Goal: Task Accomplishment & Management: Use online tool/utility

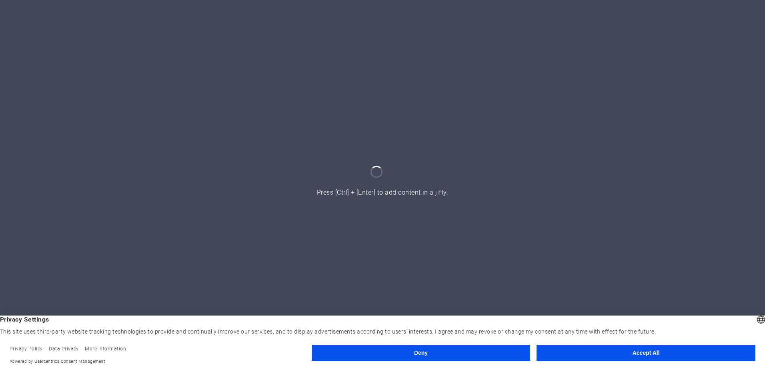
click at [665, 349] on button "Accept All" at bounding box center [645, 352] width 219 height 16
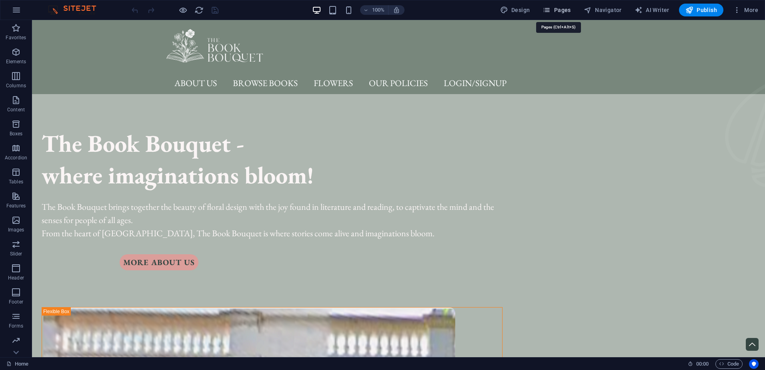
click at [565, 12] on span "Pages" at bounding box center [556, 10] width 28 height 8
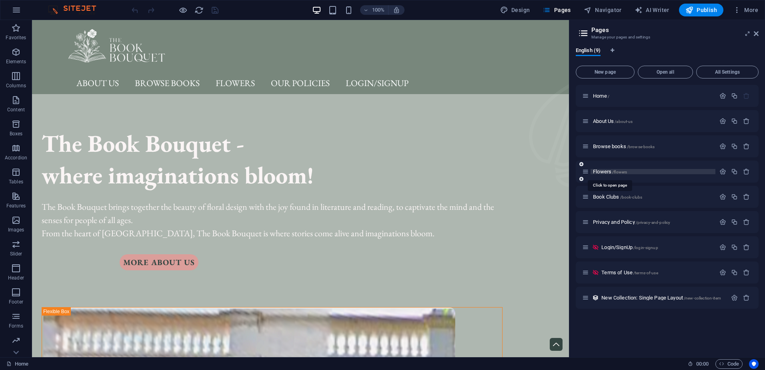
click at [616, 172] on span "/flowers" at bounding box center [619, 172] width 15 height 4
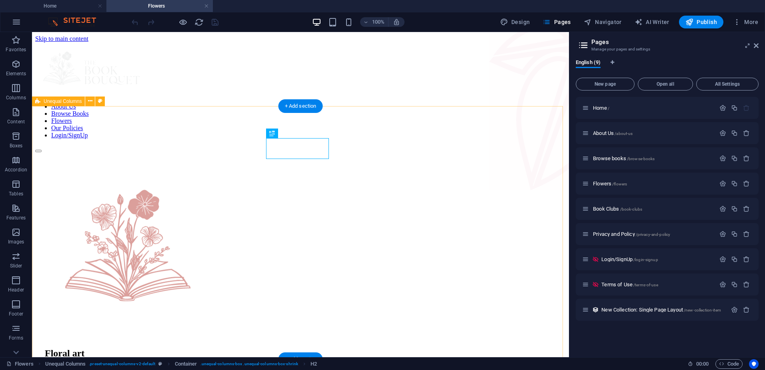
click at [422, 152] on div "Floral art The Book [PERSON_NAME]'s signature gifting experience blends the mag…" at bounding box center [300, 322] width 530 height 341
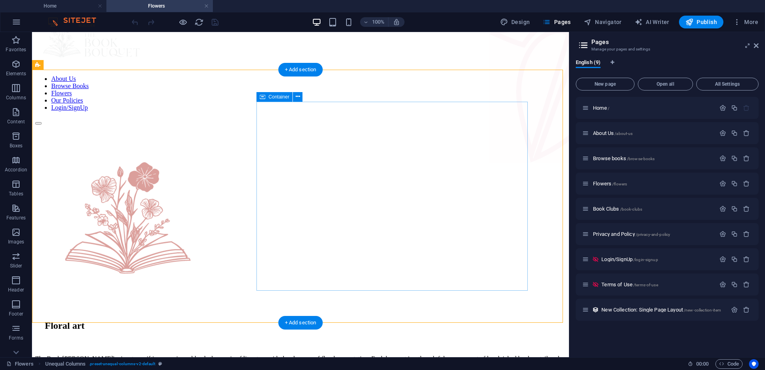
scroll to position [40, 0]
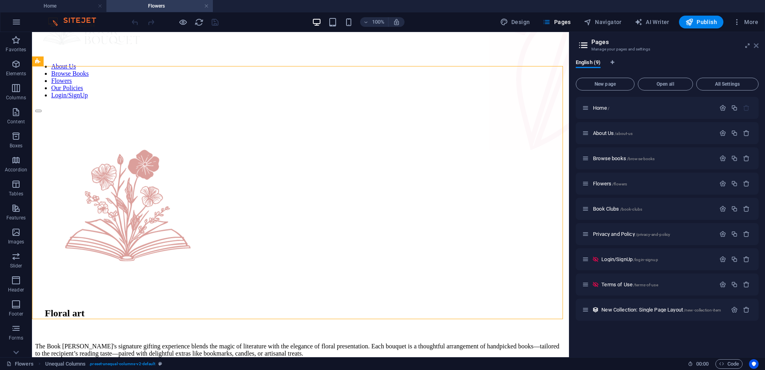
click at [756, 46] on icon at bounding box center [755, 45] width 5 height 6
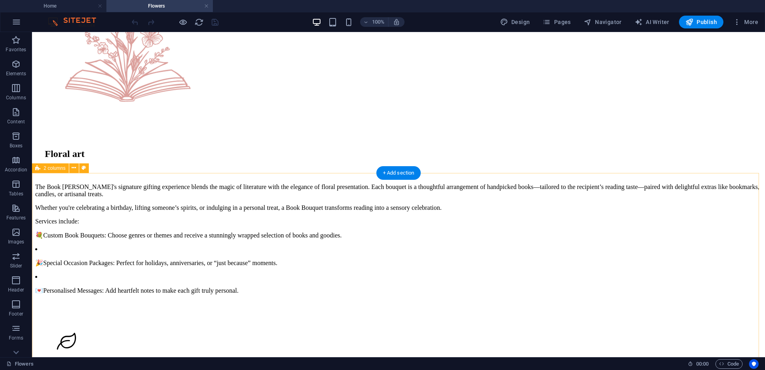
scroll to position [200, 0]
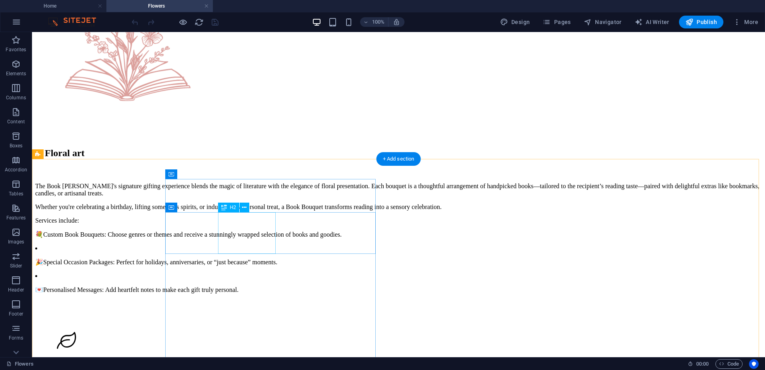
click at [126, 320] on div at bounding box center [398, 341] width 707 height 42
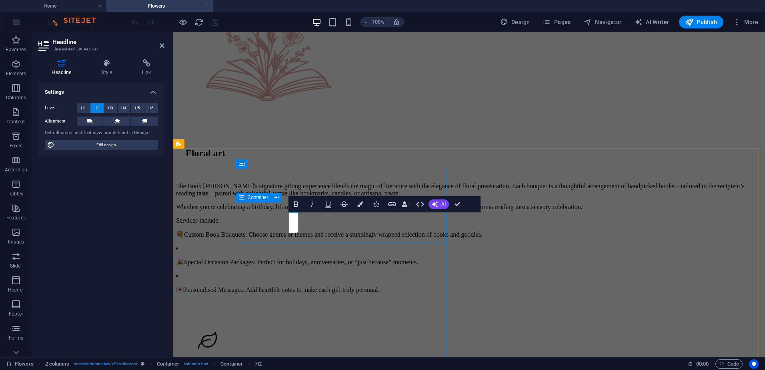
scroll to position [210, 0]
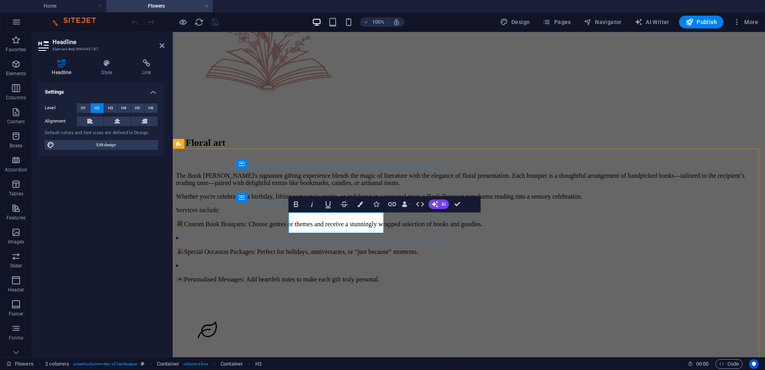
click at [296, 359] on h2 "Book Bouquet" at bounding box center [473, 364] width 557 height 11
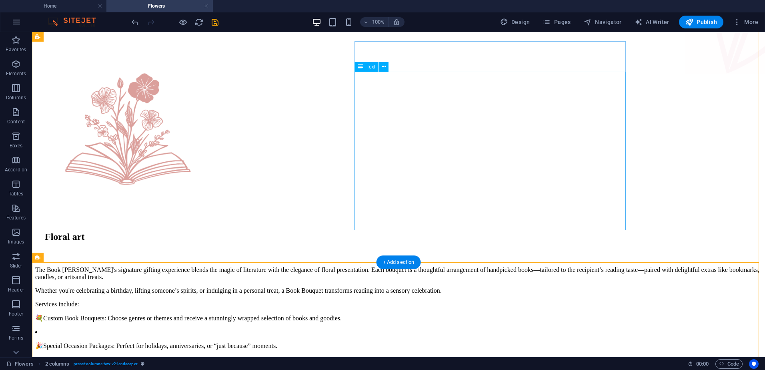
scroll to position [90, 0]
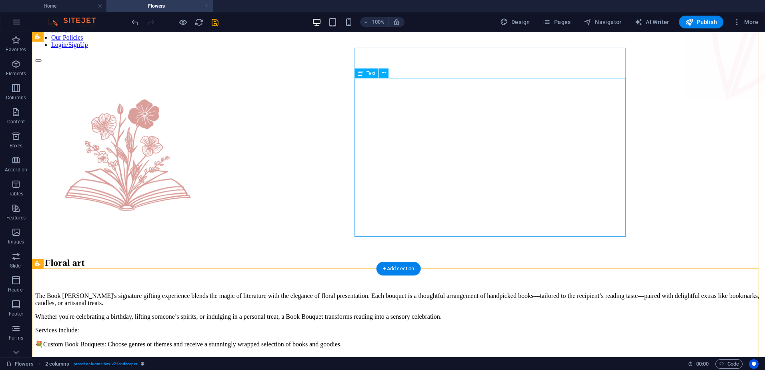
click at [398, 292] on div "The Book [PERSON_NAME]'s signature gifting experience blends the magic of liter…" at bounding box center [398, 347] width 726 height 111
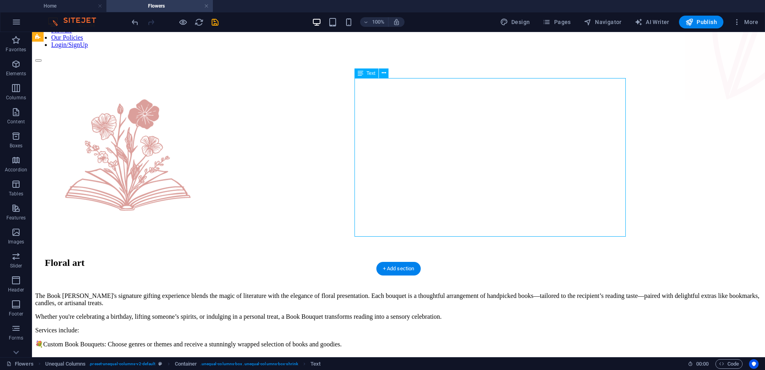
click at [465, 292] on div "The Book [PERSON_NAME]'s signature gifting experience blends the magic of liter…" at bounding box center [398, 347] width 726 height 111
drag, startPoint x: 465, startPoint y: 112, endPoint x: 326, endPoint y: 112, distance: 139.6
click at [467, 292] on div "The Book [PERSON_NAME]'s signature gifting experience blends the magic of liter…" at bounding box center [398, 347] width 726 height 111
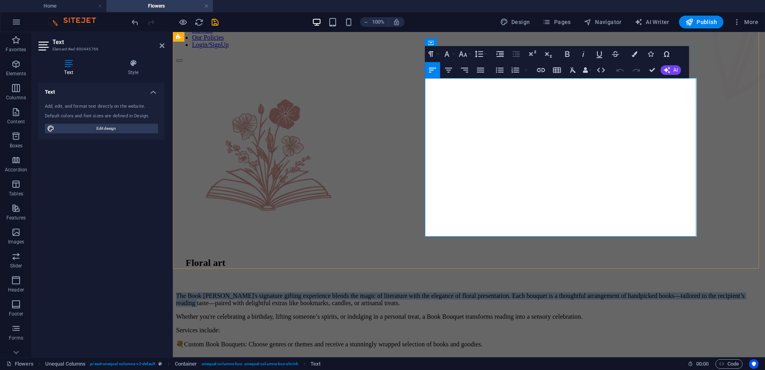
drag, startPoint x: 427, startPoint y: 87, endPoint x: 687, endPoint y: 110, distance: 260.5
click at [687, 292] on p "The Book [PERSON_NAME]'s signature gifting experience blends the magic of liter…" at bounding box center [468, 299] width 585 height 14
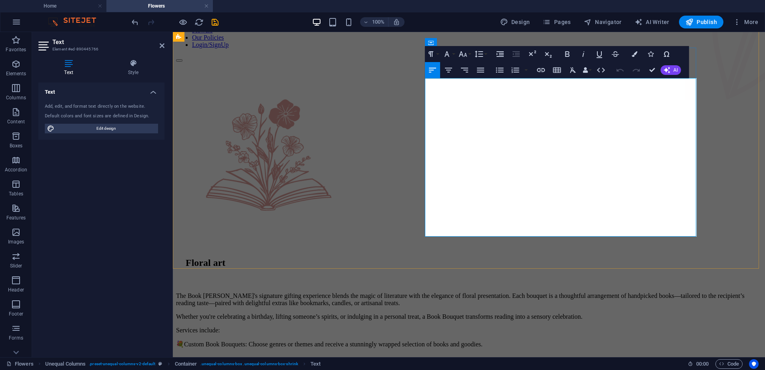
click at [495, 326] on p "Services include:" at bounding box center [468, 329] width 585 height 7
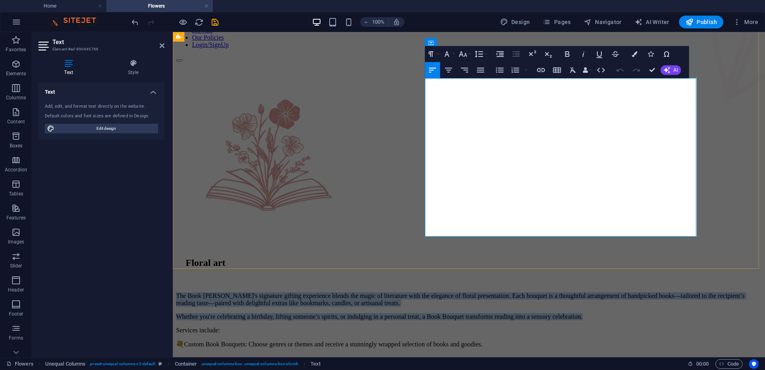
drag, startPoint x: 684, startPoint y: 150, endPoint x: 425, endPoint y: 84, distance: 266.6
click at [425, 292] on div "The Book [PERSON_NAME]'s signature gifting experience blends the magic of liter…" at bounding box center [468, 347] width 585 height 111
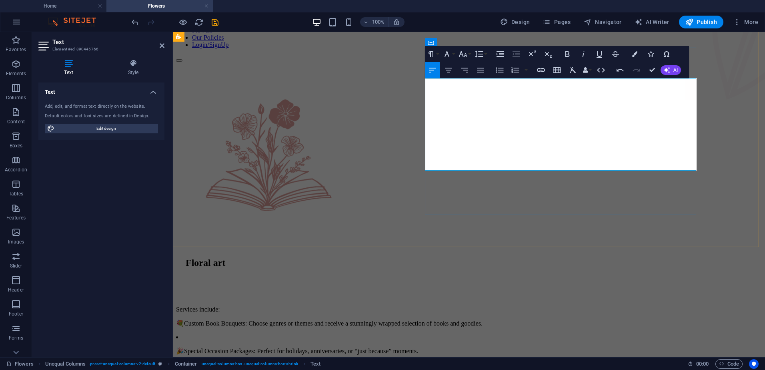
click at [444, 292] on p at bounding box center [468, 295] width 585 height 7
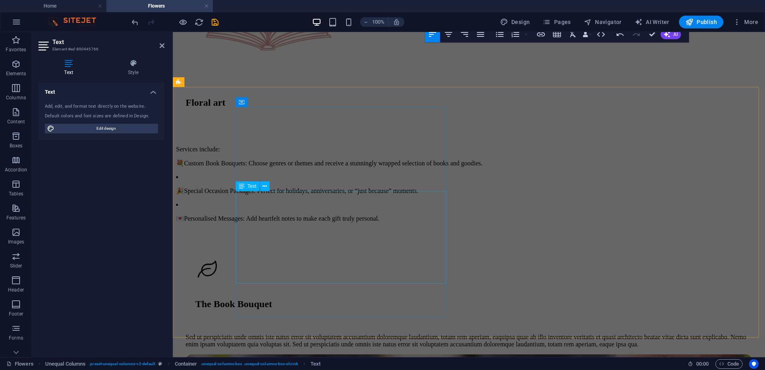
click at [303, 333] on div "Sed ut perspiciatis unde omnis iste natus error sit voluptatem accusantium dolo…" at bounding box center [469, 340] width 566 height 14
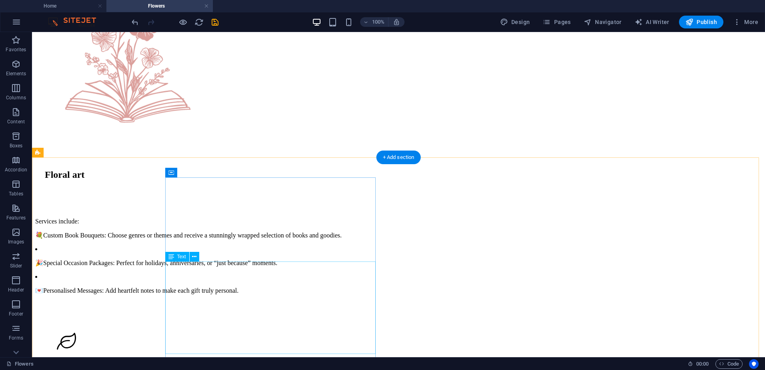
scroll to position [180, 0]
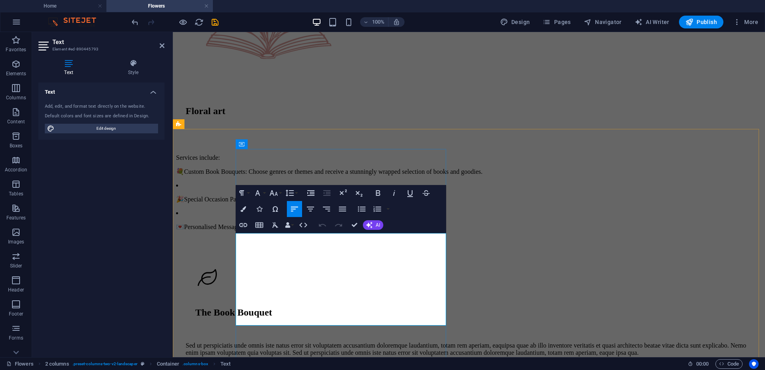
scroll to position [300, 0]
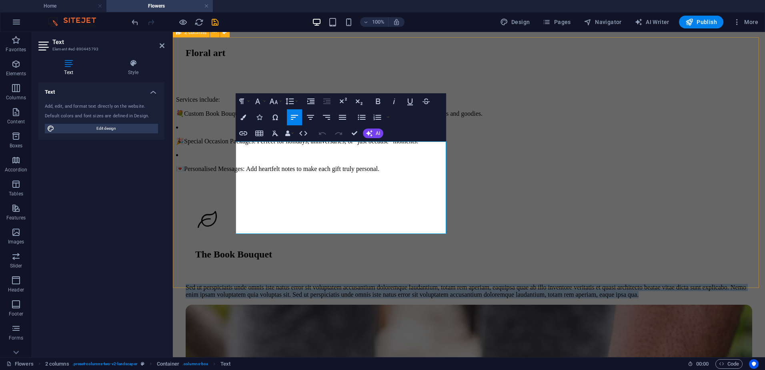
drag, startPoint x: 407, startPoint y: 230, endPoint x: 234, endPoint y: 151, distance: 189.7
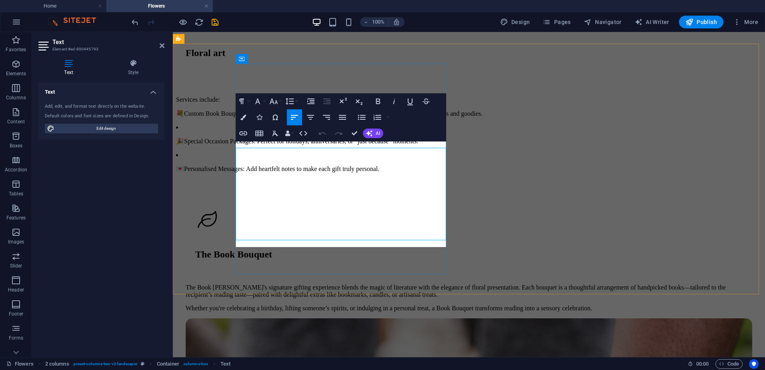
scroll to position [294, 0]
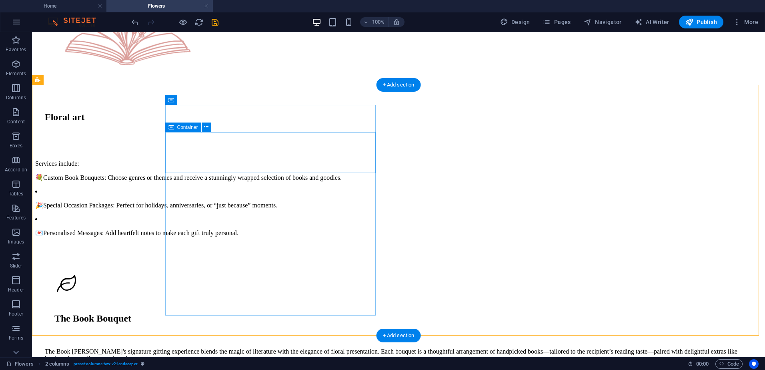
scroll to position [200, 0]
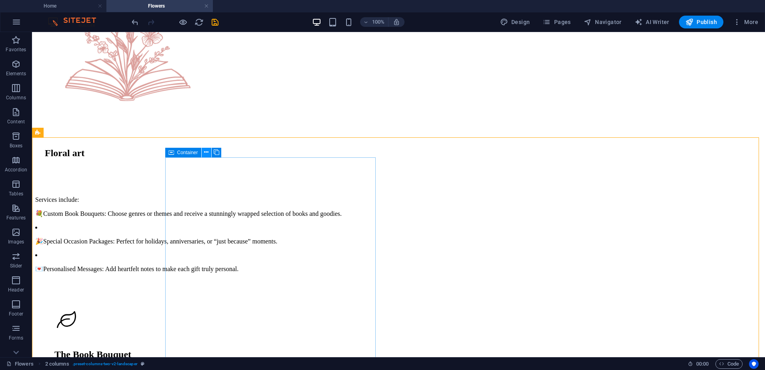
click at [208, 151] on icon at bounding box center [206, 152] width 4 height 8
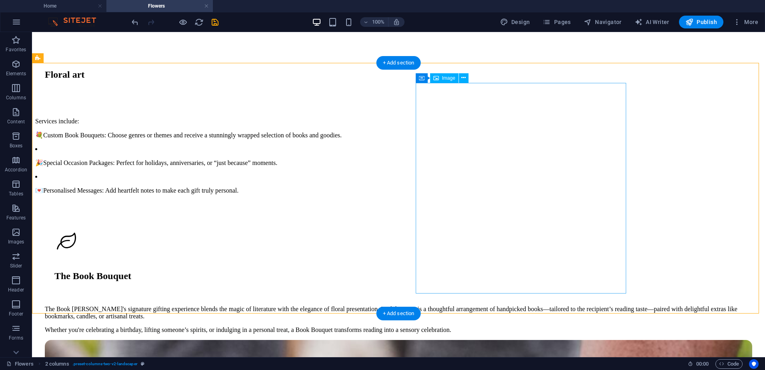
scroll to position [280, 0]
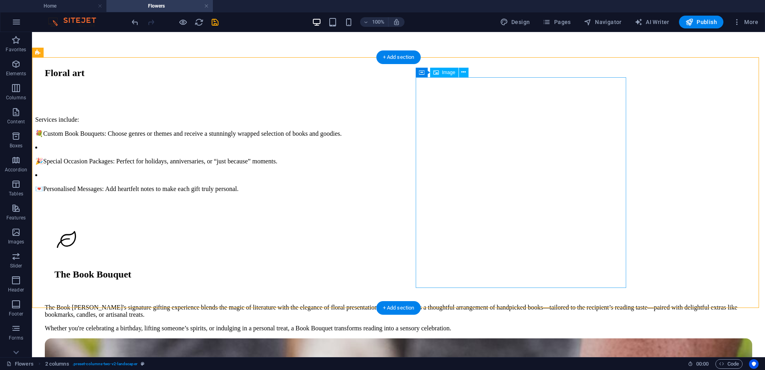
click at [421, 74] on icon at bounding box center [422, 73] width 6 height 10
click at [298, 304] on div "The Book [PERSON_NAME]'s signature gifting experience blends the magic of liter…" at bounding box center [398, 318] width 707 height 28
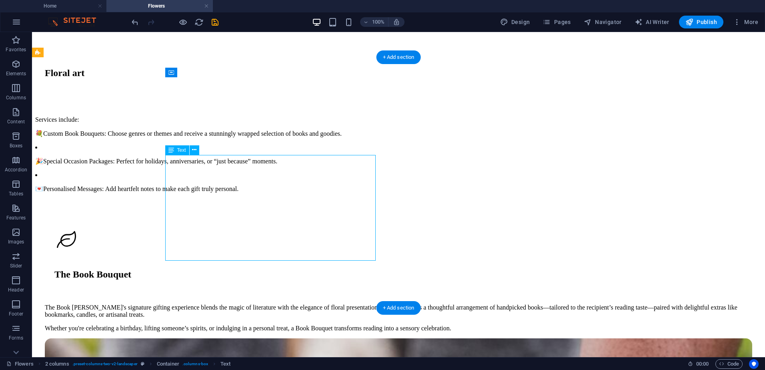
click at [360, 304] on div "The Book [PERSON_NAME]'s signature gifting experience blends the magic of liter…" at bounding box center [398, 318] width 707 height 28
click at [362, 304] on div "The Book [PERSON_NAME]'s signature gifting experience blends the magic of liter…" at bounding box center [398, 318] width 707 height 28
click at [363, 304] on div "The Book [PERSON_NAME]'s signature gifting experience blends the magic of liter…" at bounding box center [398, 318] width 707 height 28
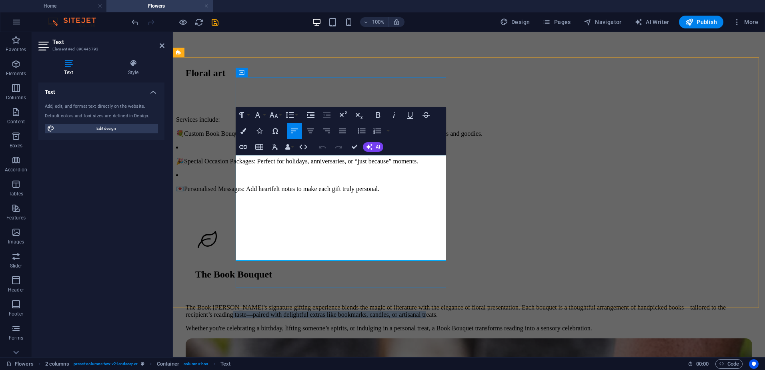
drag, startPoint x: 437, startPoint y: 214, endPoint x: 393, endPoint y: 203, distance: 45.7
click at [393, 304] on p "The Book [PERSON_NAME]'s signature gifting experience blends the magic of liter…" at bounding box center [469, 311] width 566 height 14
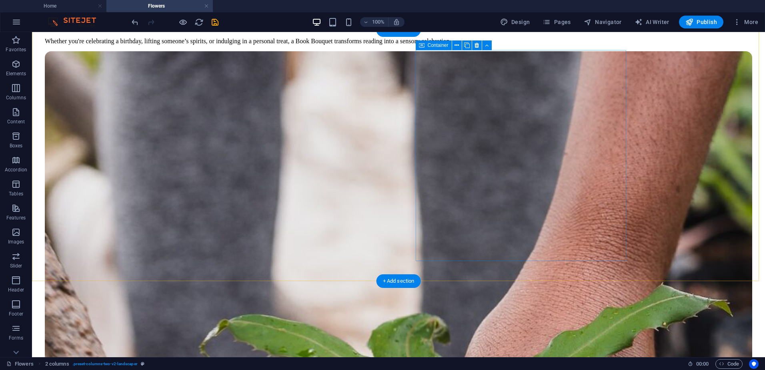
scroll to position [560, 0]
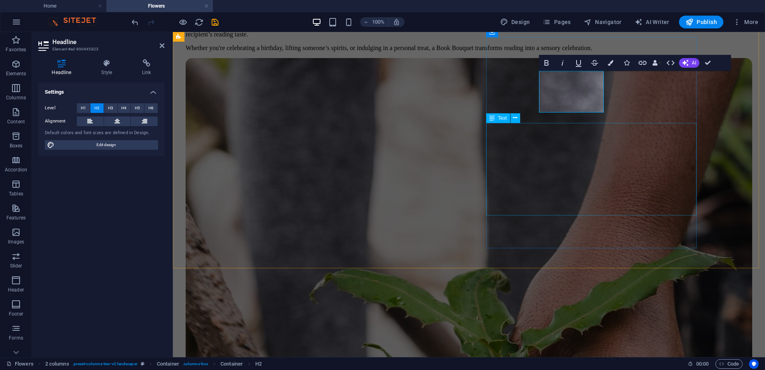
scroll to position [570, 0]
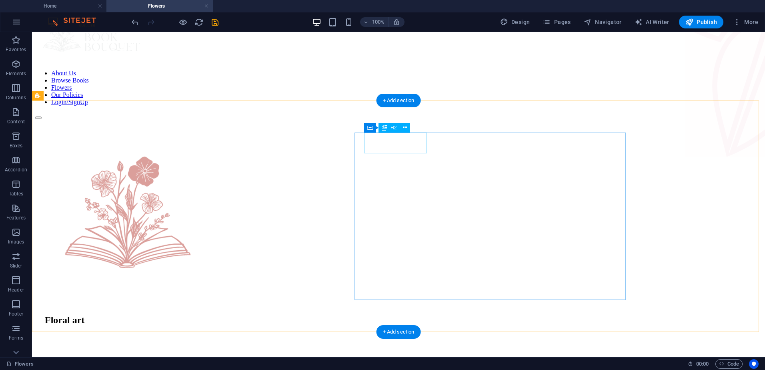
scroll to position [0, 0]
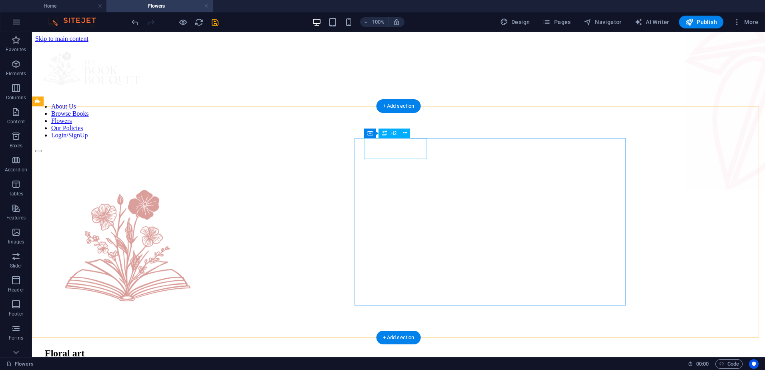
click at [412, 348] on div "Floral art" at bounding box center [403, 353] width 717 height 11
click at [415, 348] on div "Floral art" at bounding box center [403, 353] width 717 height 11
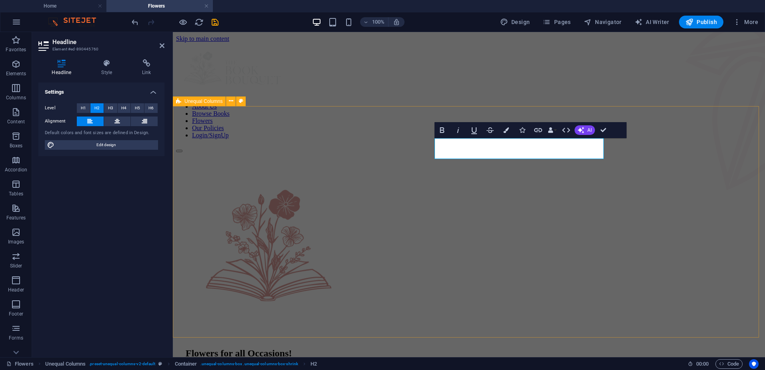
click at [656, 152] on div "Flowers for all Occasions! Services include: 💐 Custom Book Bouquets: Choose gen…" at bounding box center [468, 312] width 585 height 320
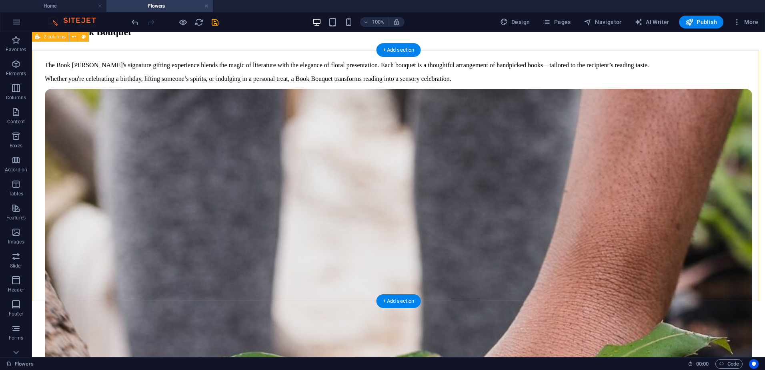
scroll to position [520, 0]
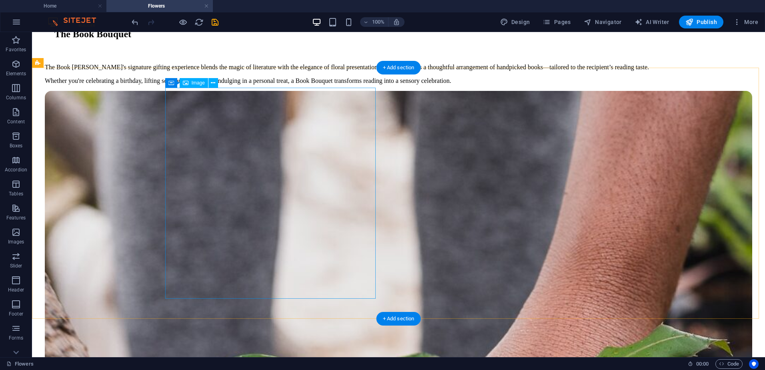
click at [200, 81] on span "Image" at bounding box center [198, 82] width 13 height 5
click at [214, 83] on icon at bounding box center [213, 83] width 4 height 8
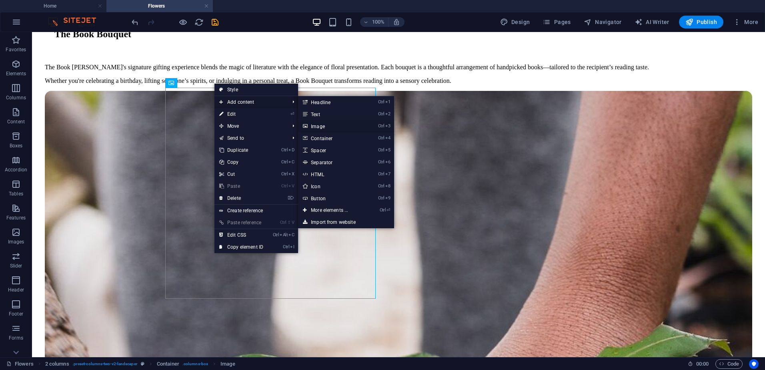
click at [334, 124] on link "Ctrl 3 Image" at bounding box center [331, 126] width 66 height 12
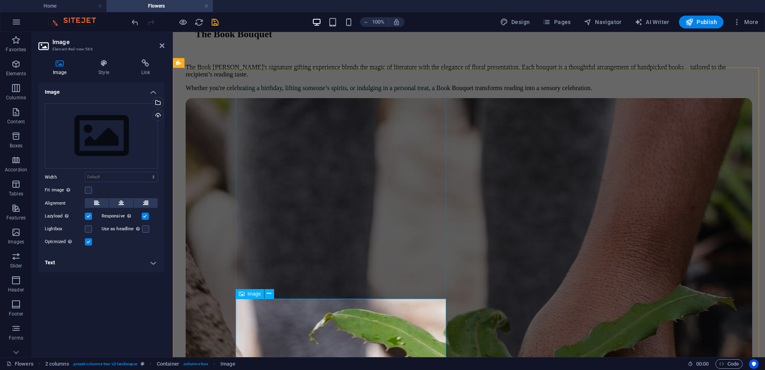
click at [268, 294] on icon at bounding box center [269, 293] width 4 height 8
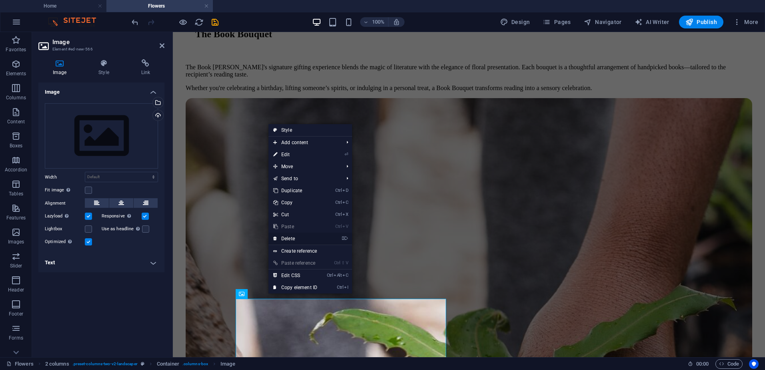
click at [294, 240] on link "⌦ Delete" at bounding box center [295, 238] width 54 height 12
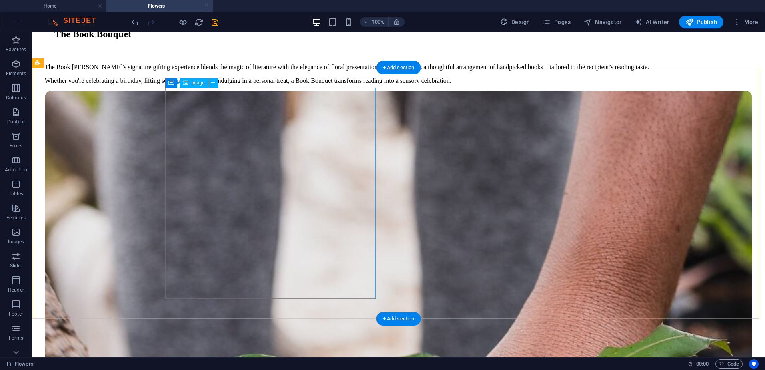
click at [211, 80] on icon at bounding box center [213, 83] width 4 height 8
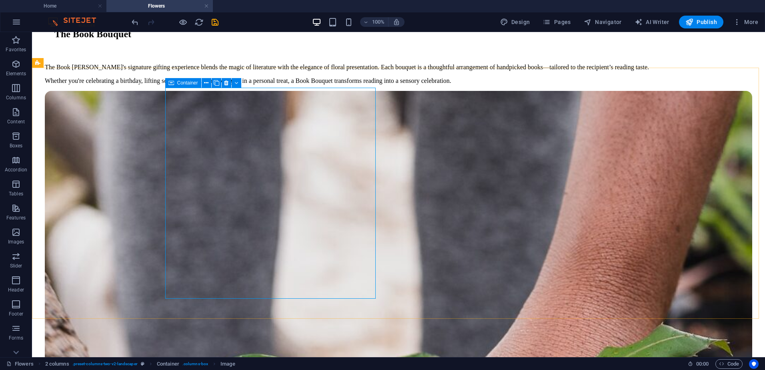
click at [172, 82] on icon at bounding box center [171, 83] width 6 height 10
select select "%"
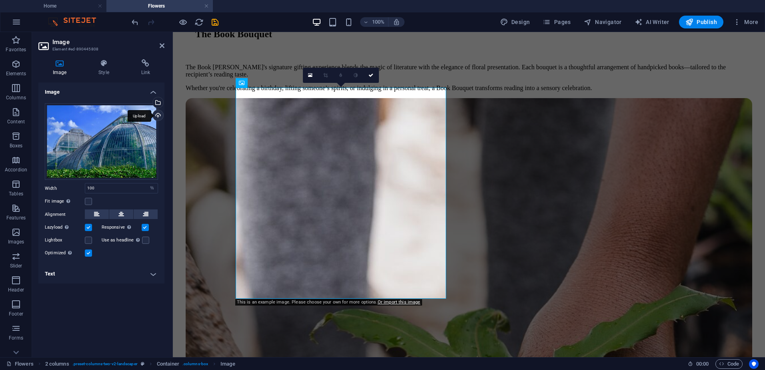
click at [159, 115] on div "Upload" at bounding box center [157, 116] width 12 height 12
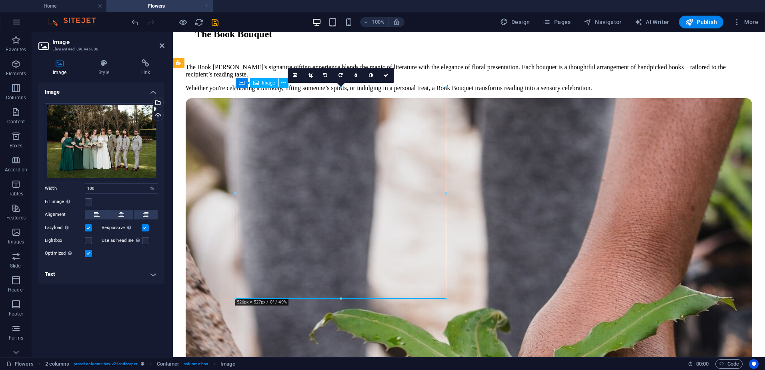
drag, startPoint x: 367, startPoint y: 222, endPoint x: 358, endPoint y: 220, distance: 8.6
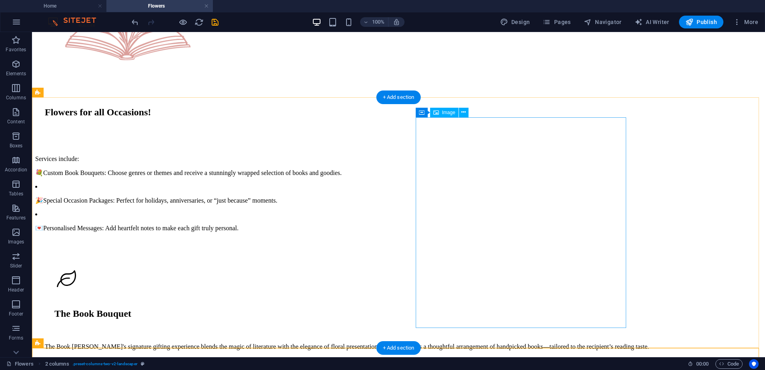
scroll to position [240, 0]
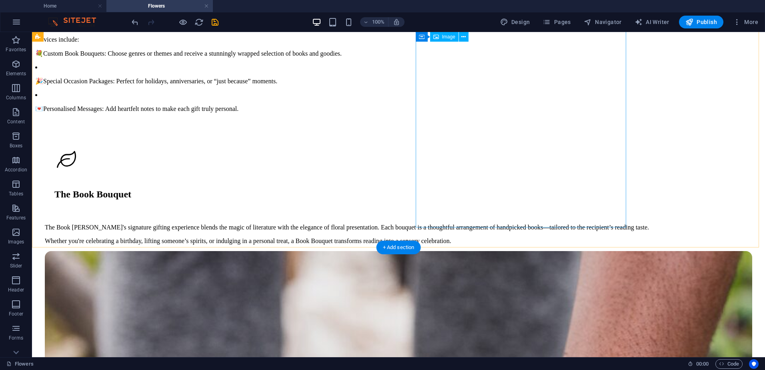
scroll to position [280, 0]
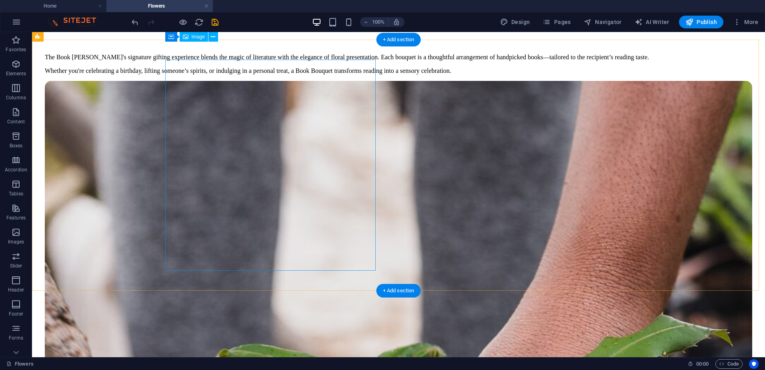
scroll to position [520, 0]
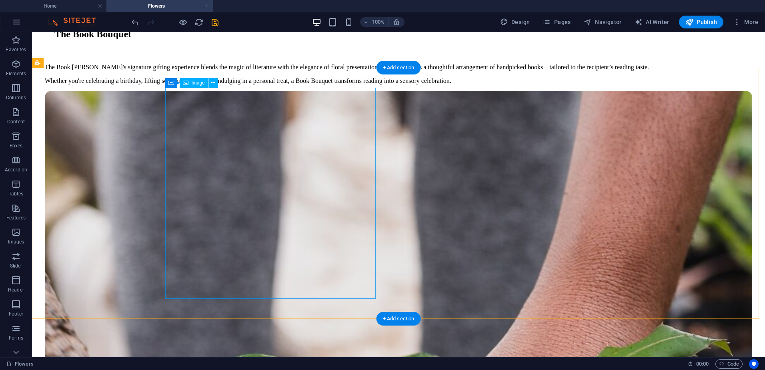
select select "%"
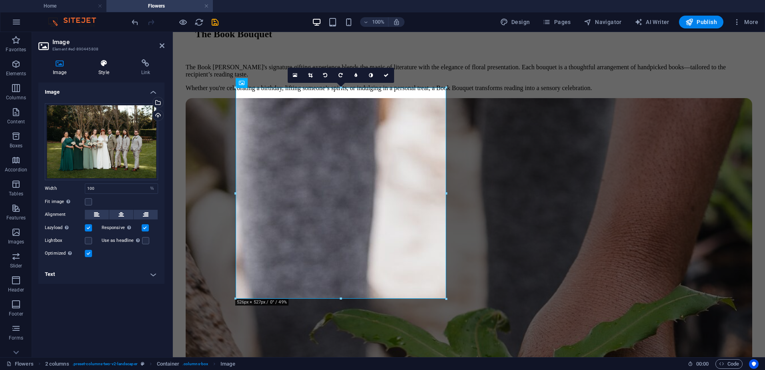
click at [111, 62] on icon at bounding box center [103, 63] width 39 height 8
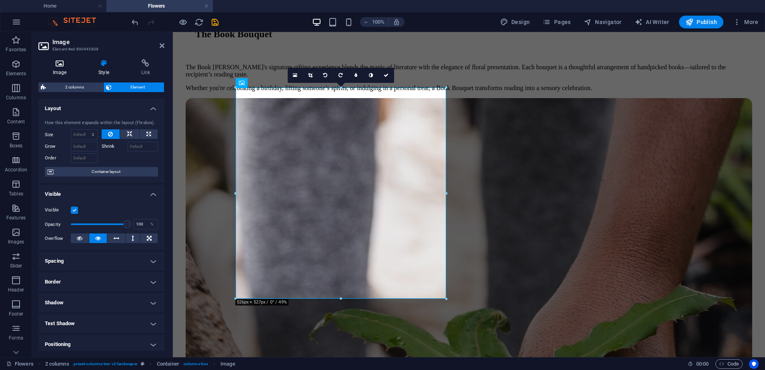
click at [55, 62] on icon at bounding box center [59, 63] width 42 height 8
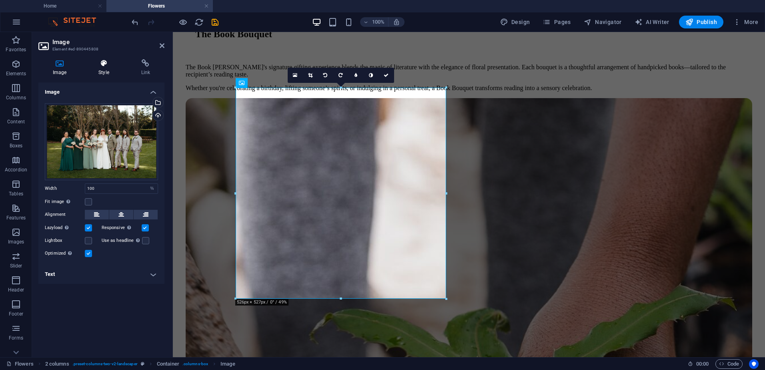
click at [95, 62] on icon at bounding box center [103, 63] width 39 height 8
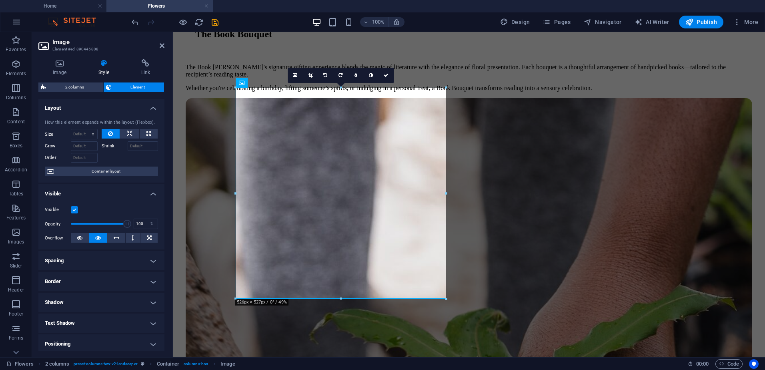
scroll to position [0, 0]
click at [61, 67] on icon at bounding box center [59, 63] width 42 height 8
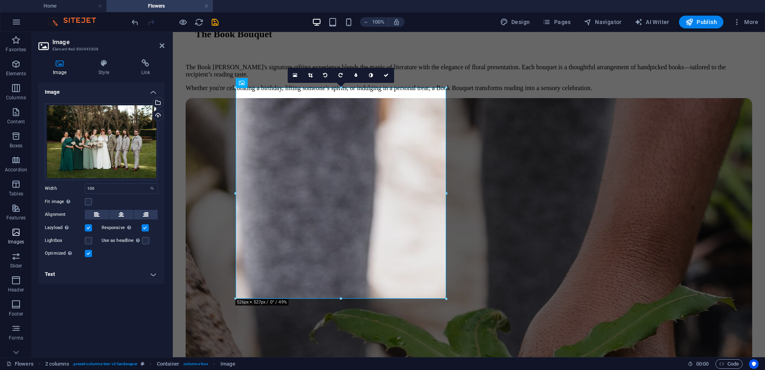
click at [20, 231] on icon "button" at bounding box center [16, 232] width 10 height 10
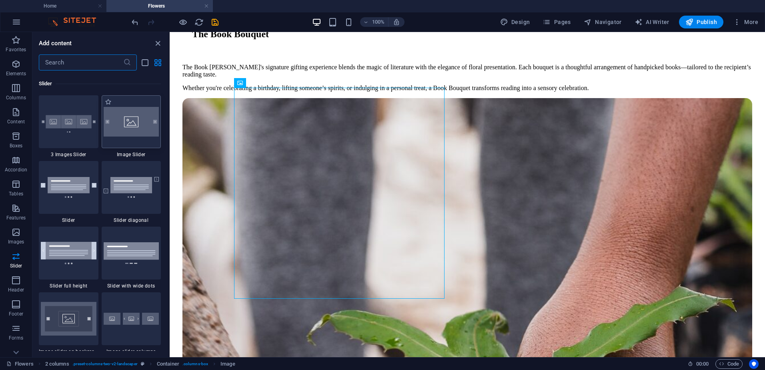
scroll to position [4535, 0]
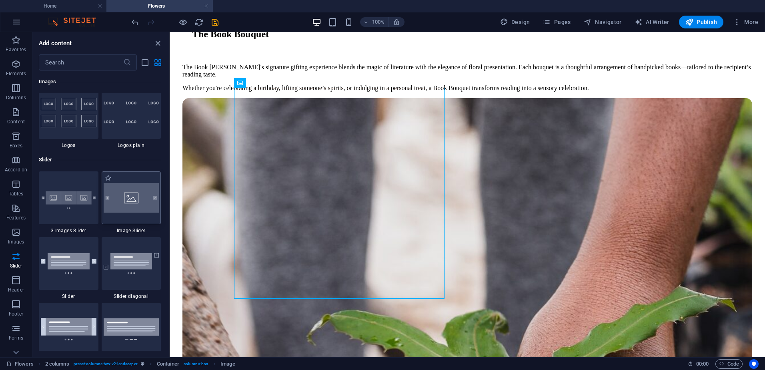
scroll to position [4455, 0]
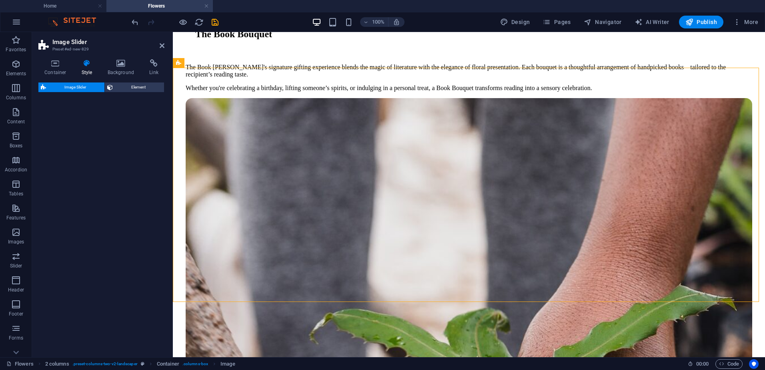
select select "rem"
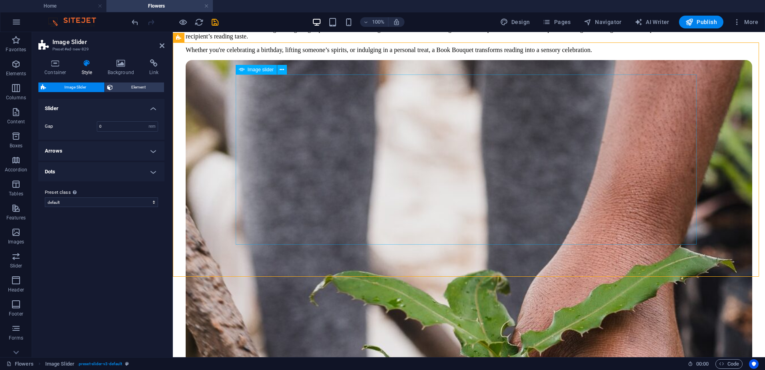
scroll to position [480, 0]
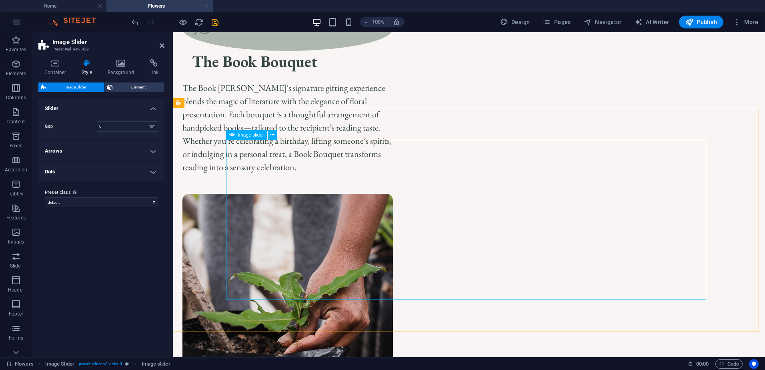
click at [274, 134] on icon at bounding box center [272, 135] width 4 height 8
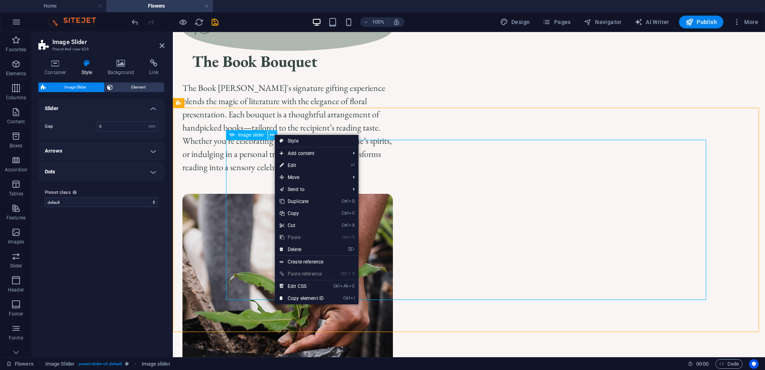
click at [271, 131] on icon at bounding box center [272, 135] width 4 height 8
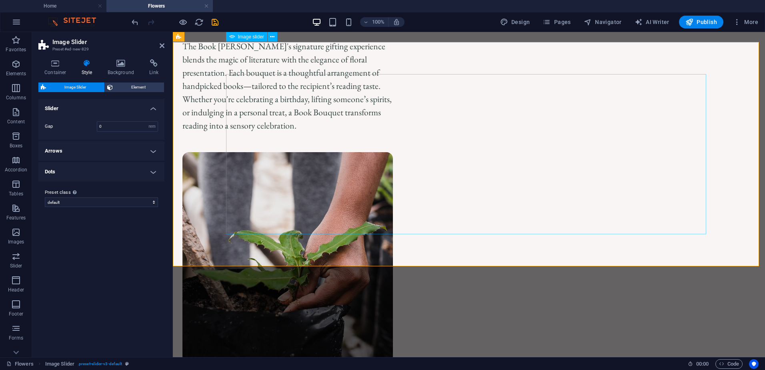
scroll to position [516, 0]
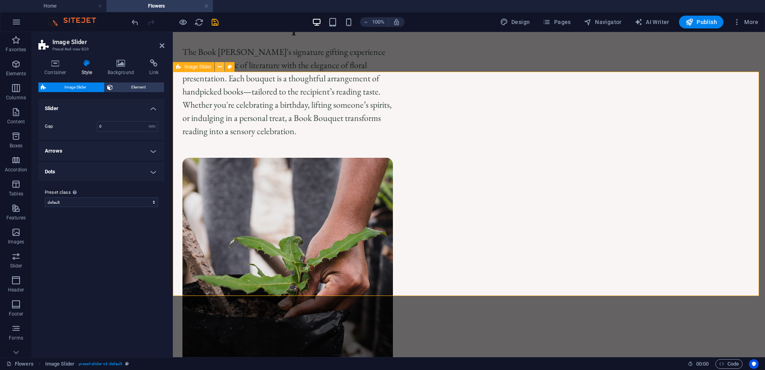
click at [218, 68] on icon at bounding box center [220, 67] width 4 height 8
click at [226, 69] on button at bounding box center [230, 67] width 10 height 10
click at [52, 63] on icon at bounding box center [55, 63] width 34 height 8
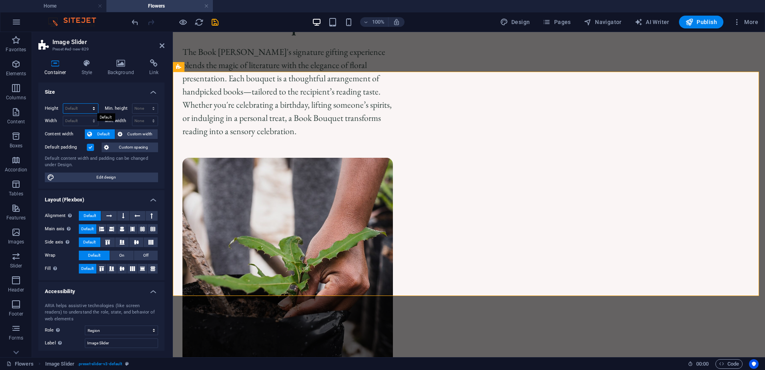
click at [75, 108] on select "Default px rem % vh vw" at bounding box center [80, 109] width 35 height 10
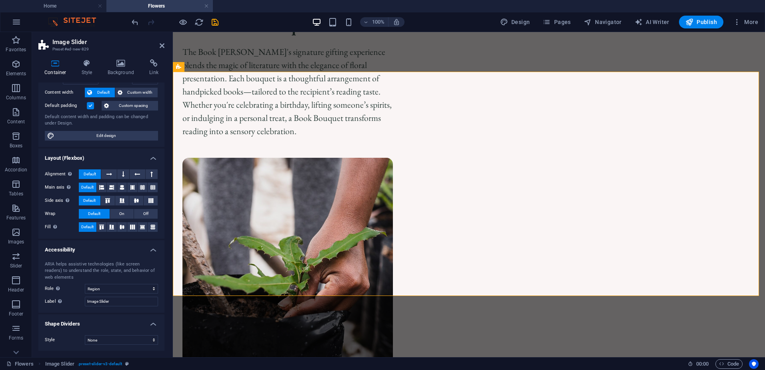
scroll to position [42, 0]
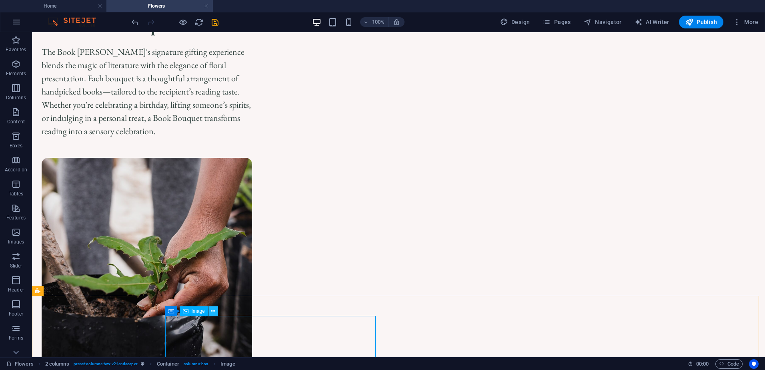
click at [212, 311] on icon at bounding box center [213, 311] width 4 height 8
click at [191, 312] on span "Container" at bounding box center [187, 310] width 21 height 5
click at [215, 312] on icon at bounding box center [213, 311] width 4 height 8
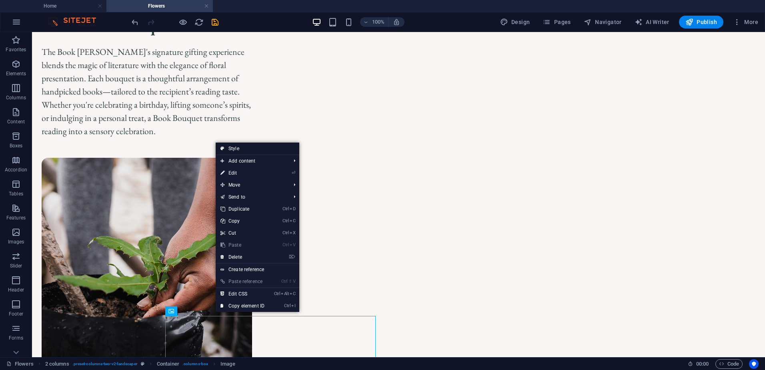
click at [245, 150] on link "Style" at bounding box center [258, 148] width 84 height 12
select select "px"
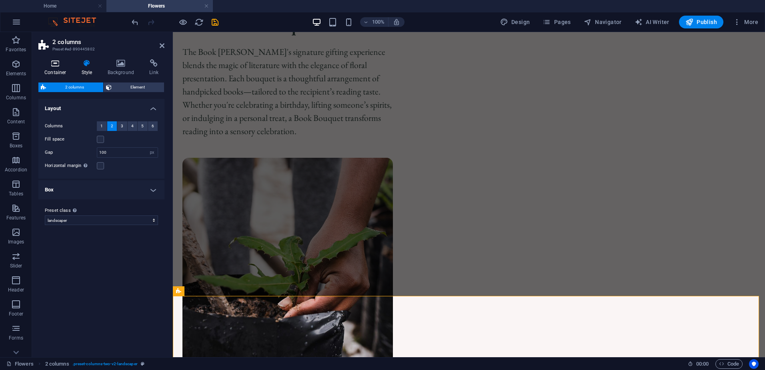
click at [59, 64] on icon at bounding box center [55, 63] width 34 height 8
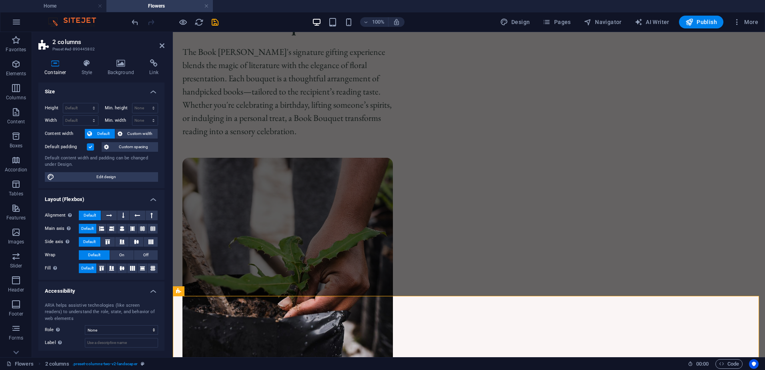
scroll to position [0, 0]
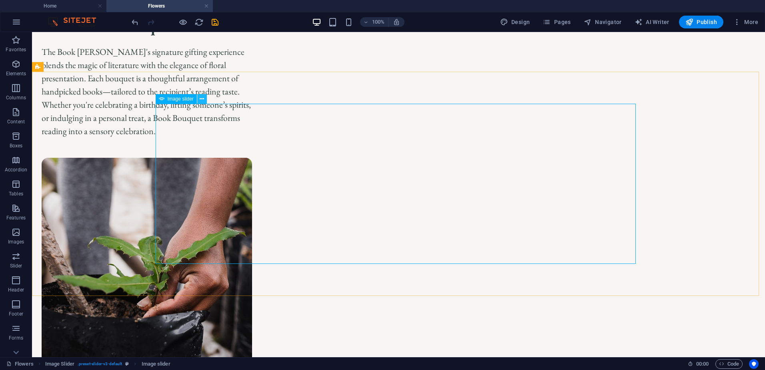
click at [204, 99] on icon at bounding box center [202, 99] width 4 height 8
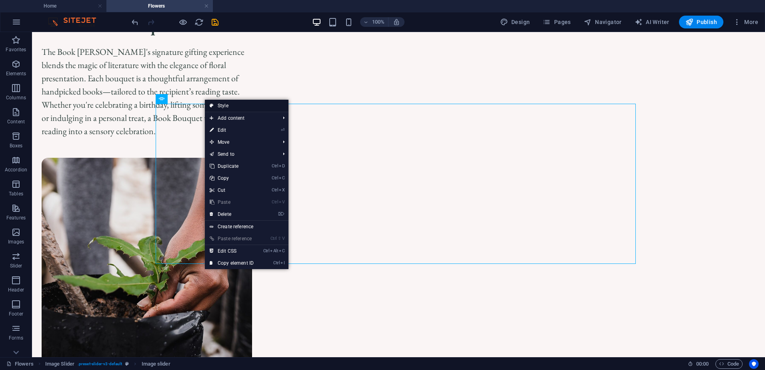
click at [239, 105] on link "Style" at bounding box center [247, 106] width 84 height 12
select select "region"
select select "rem"
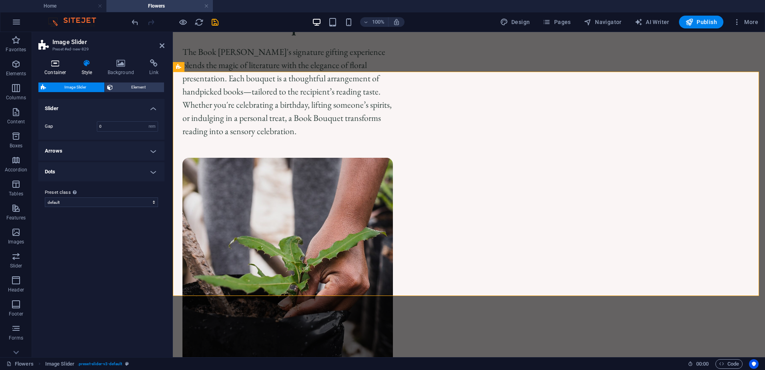
click at [53, 70] on h4 "Container" at bounding box center [56, 67] width 37 height 17
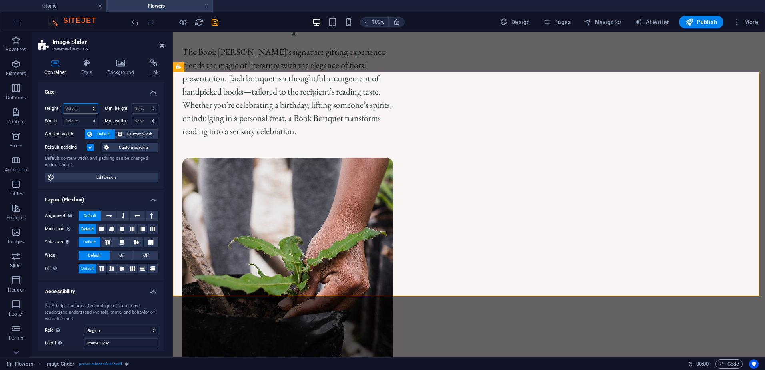
click at [70, 106] on select "Default px rem % vh vw" at bounding box center [80, 109] width 35 height 10
click at [101, 90] on h4 "Size" at bounding box center [101, 89] width 126 height 14
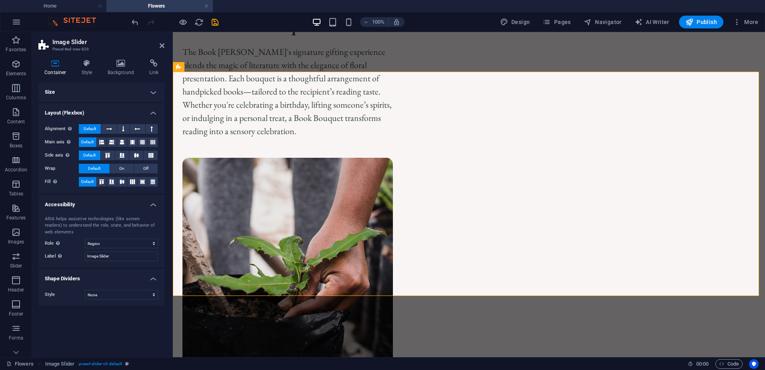
click at [141, 97] on h4 "Size" at bounding box center [101, 91] width 126 height 19
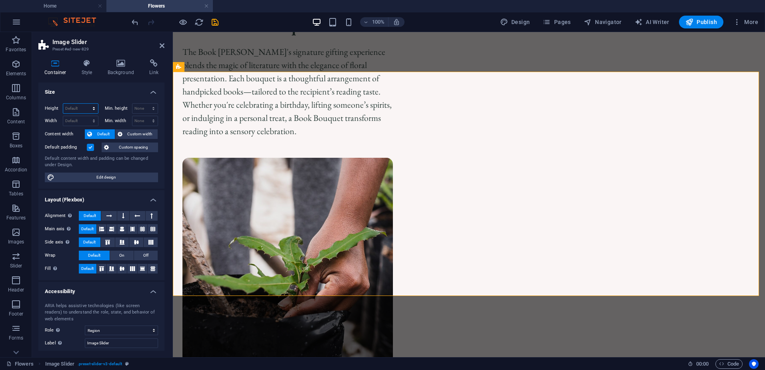
click at [66, 110] on select "Default px rem % vh vw" at bounding box center [80, 109] width 35 height 10
drag, startPoint x: 81, startPoint y: 108, endPoint x: 83, endPoint y: 128, distance: 20.5
click at [83, 128] on div "Height Default px rem % vh vw Min. height None px rem % vh vw Width Default px …" at bounding box center [101, 143] width 126 height 92
select select "px"
click at [86, 104] on select "Default px rem % vh vw" at bounding box center [80, 109] width 35 height 10
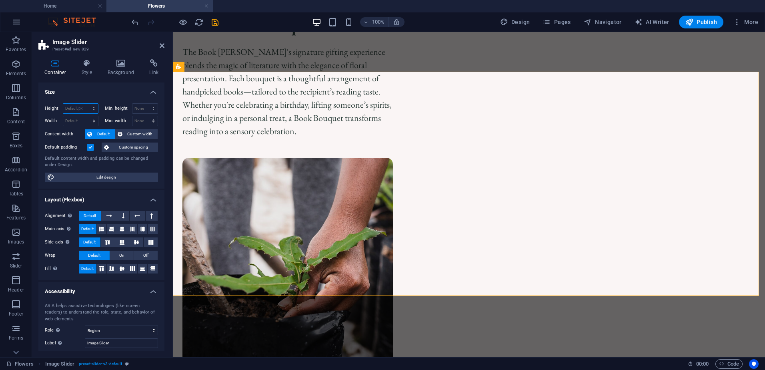
type input "560"
click at [74, 122] on select "Default px rem % em vh vw" at bounding box center [80, 121] width 35 height 10
drag, startPoint x: 74, startPoint y: 122, endPoint x: 76, endPoint y: 146, distance: 24.2
click at [76, 146] on div "Height 560 Default px rem % vh vw Min. height None px rem % vh vw Width Default…" at bounding box center [101, 143] width 126 height 92
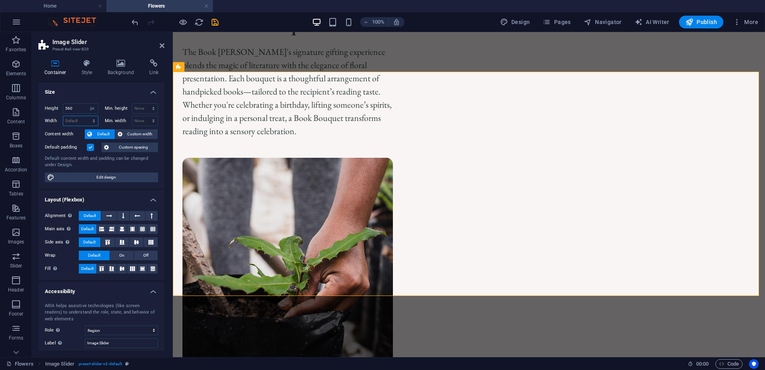
select select "px"
click at [86, 116] on select "Default px rem % em vh vw" at bounding box center [80, 121] width 35 height 10
type input "560"
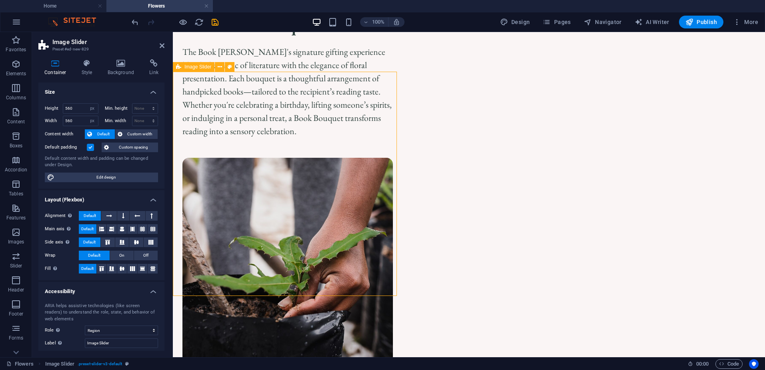
drag, startPoint x: 314, startPoint y: 84, endPoint x: 370, endPoint y: 87, distance: 56.1
drag, startPoint x: 372, startPoint y: 85, endPoint x: 411, endPoint y: 104, distance: 43.5
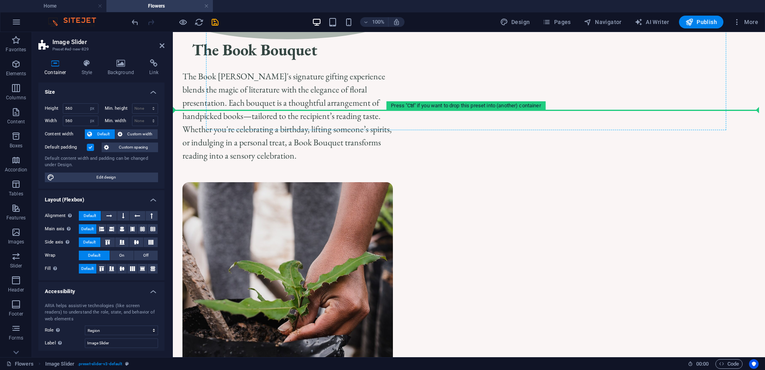
scroll to position [466, 0]
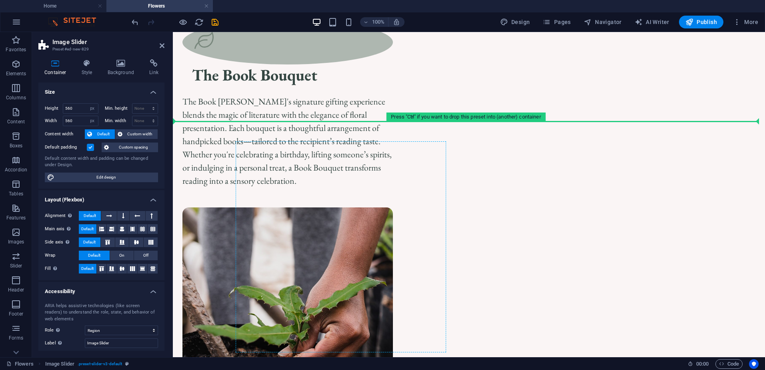
drag, startPoint x: 330, startPoint y: 262, endPoint x: 332, endPoint y: 216, distance: 45.6
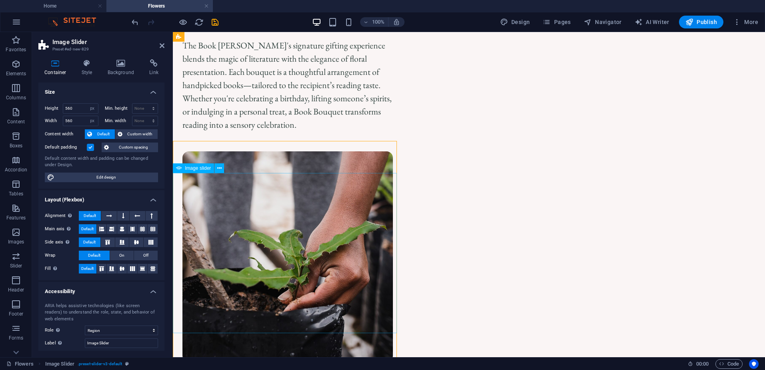
scroll to position [546, 0]
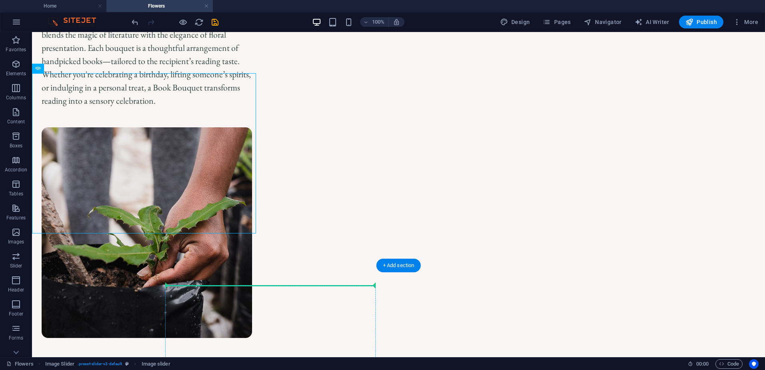
drag, startPoint x: 154, startPoint y: 146, endPoint x: 306, endPoint y: 307, distance: 220.9
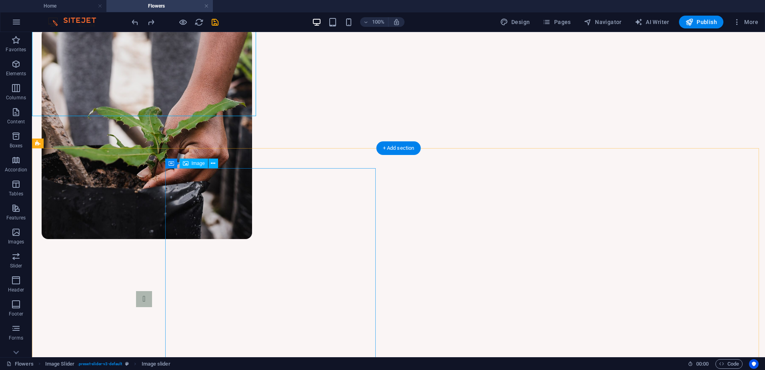
scroll to position [586, 0]
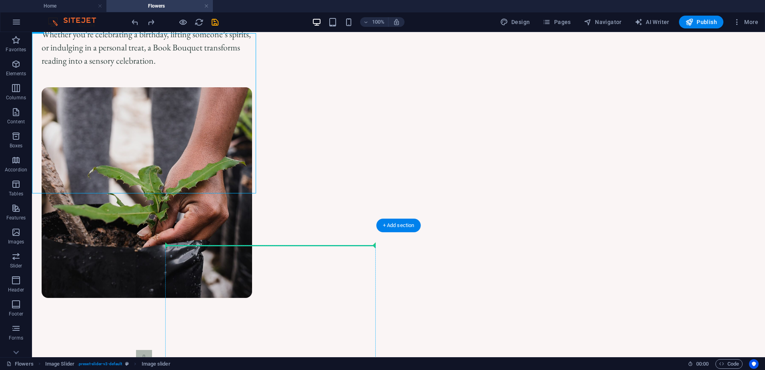
drag, startPoint x: 151, startPoint y: 145, endPoint x: 325, endPoint y: 262, distance: 209.0
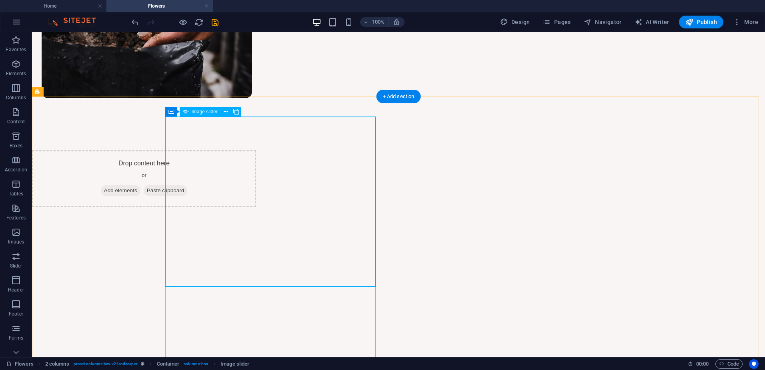
scroll to position [786, 0]
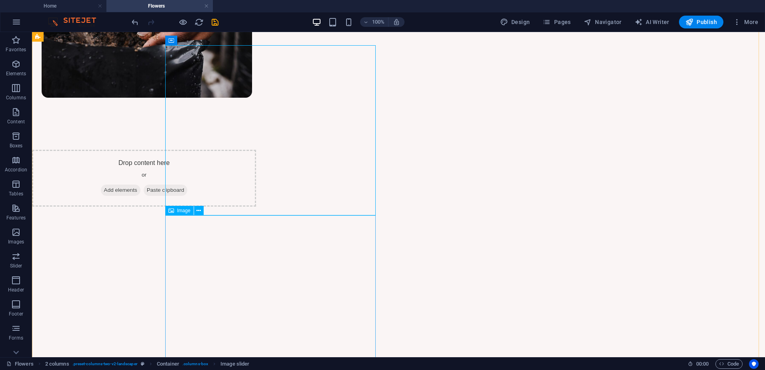
click at [198, 212] on icon at bounding box center [198, 210] width 4 height 8
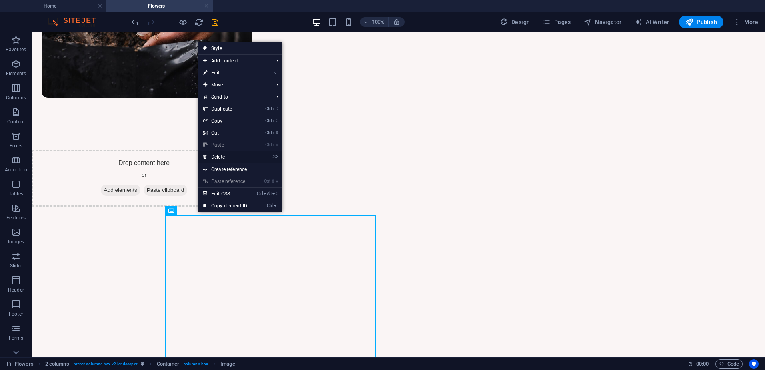
click at [233, 156] on link "⌦ Delete" at bounding box center [225, 157] width 54 height 12
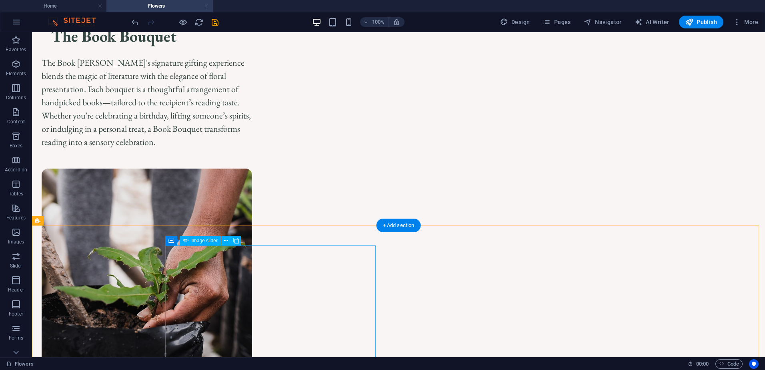
scroll to position [426, 0]
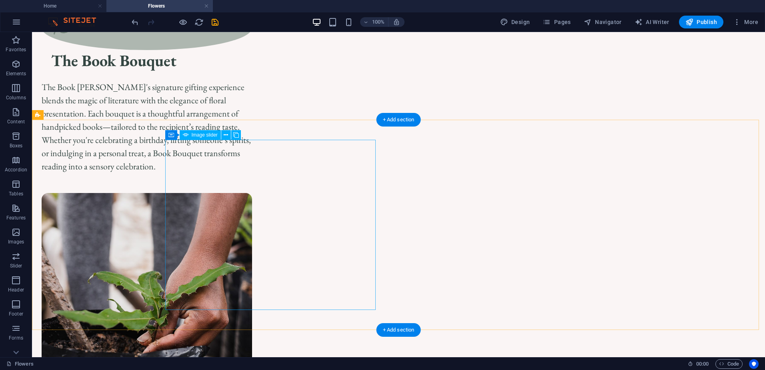
scroll to position [560, 0]
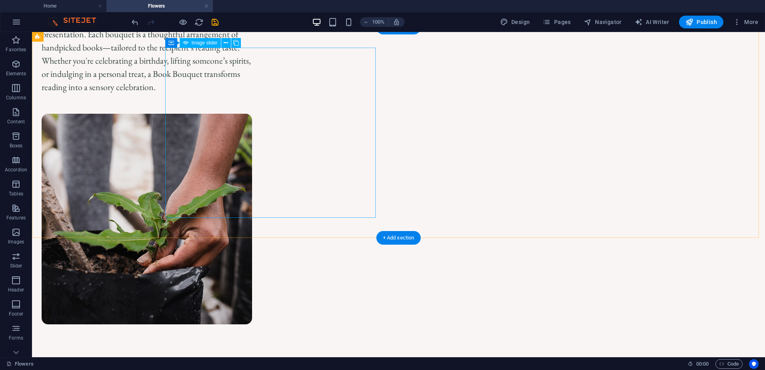
click at [192, 43] on span "Image slider" at bounding box center [205, 42] width 26 height 5
click at [226, 44] on icon at bounding box center [226, 43] width 4 height 8
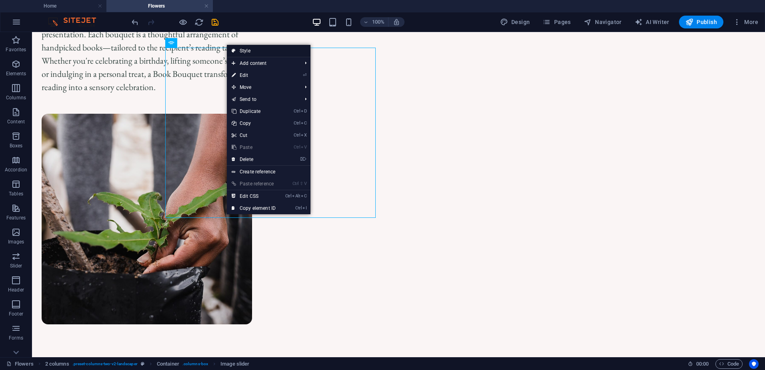
click at [240, 52] on link "Style" at bounding box center [269, 51] width 84 height 12
select select "px"
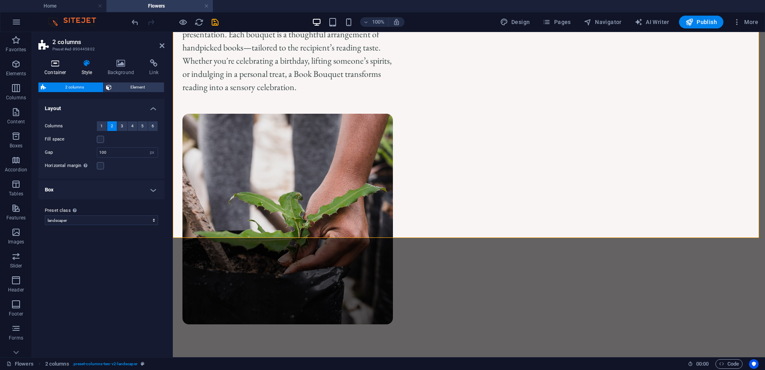
click at [53, 64] on icon at bounding box center [55, 63] width 34 height 8
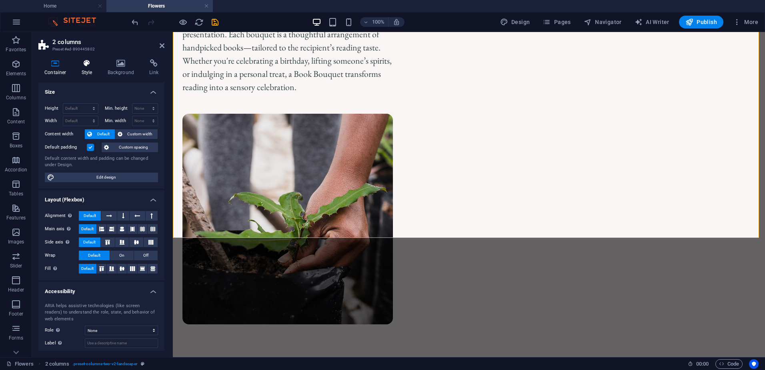
click at [85, 66] on icon at bounding box center [87, 63] width 23 height 8
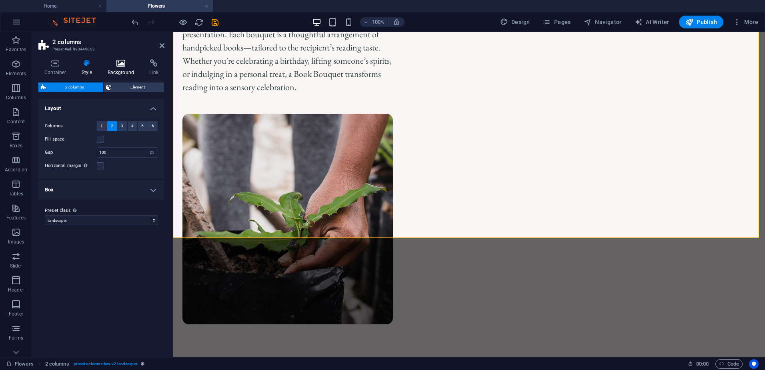
click at [114, 71] on h4 "Background" at bounding box center [123, 67] width 42 height 17
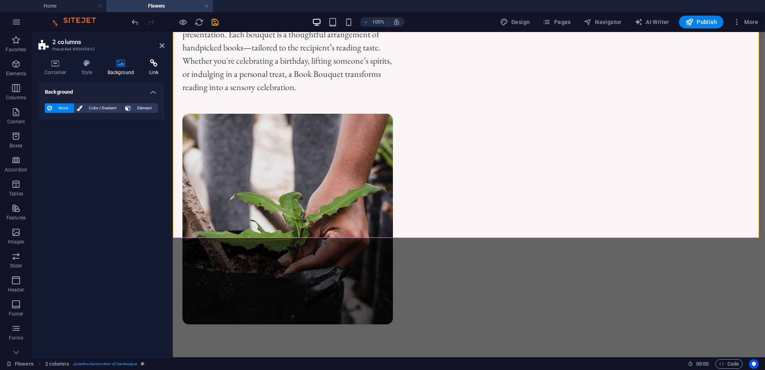
click at [151, 67] on h4 "Link" at bounding box center [153, 67] width 21 height 17
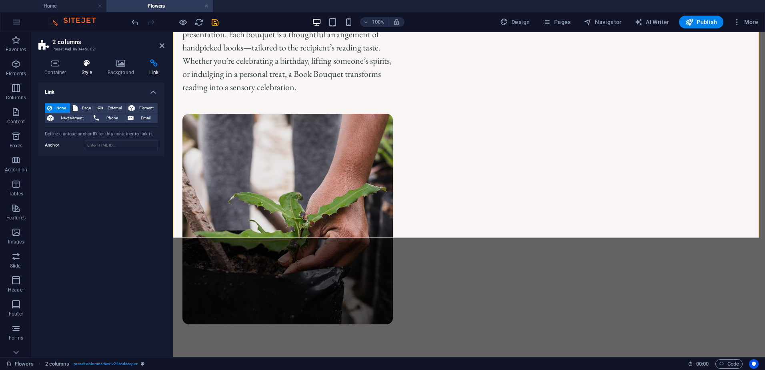
click at [84, 68] on h4 "Style" at bounding box center [89, 67] width 26 height 17
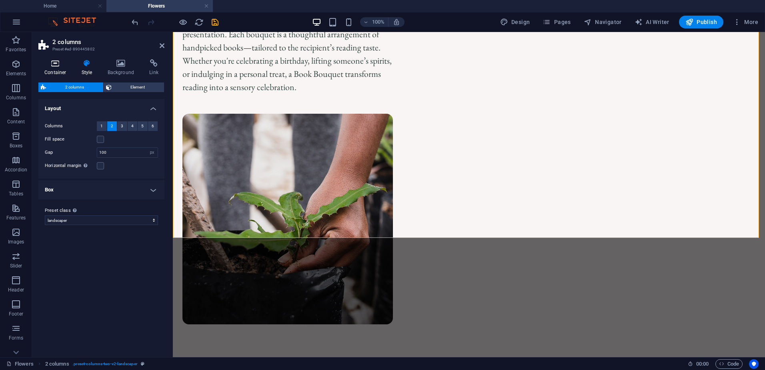
click at [52, 63] on icon at bounding box center [55, 63] width 34 height 8
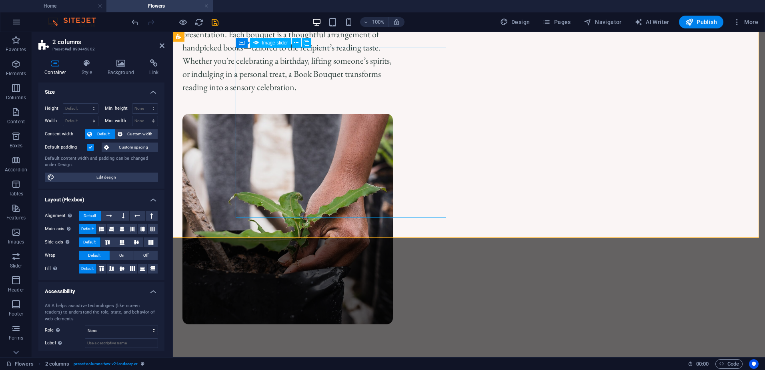
select select "px"
select select "ms"
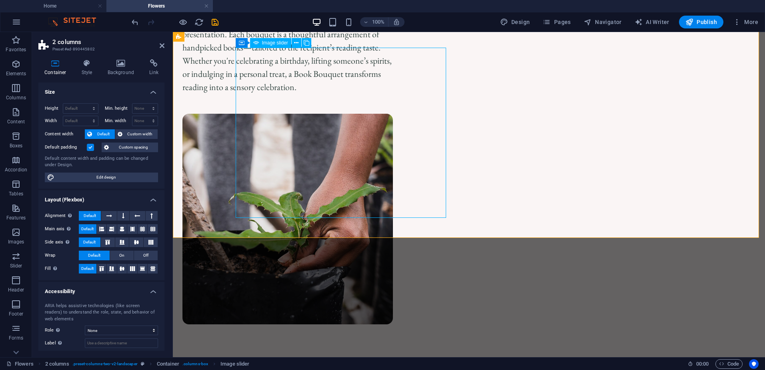
select select "s"
select select "progressive"
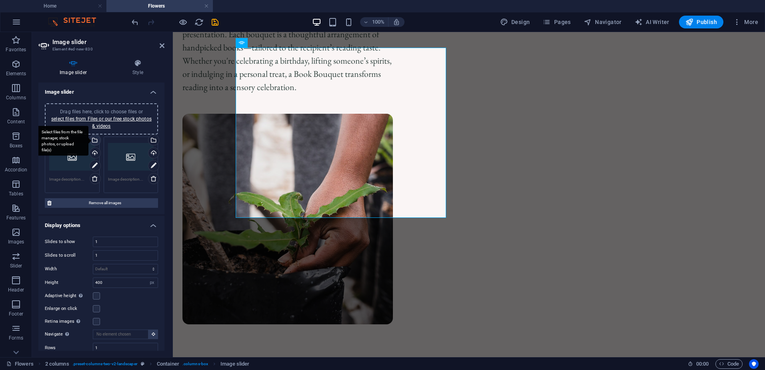
click at [88, 140] on div "Select files from the file manager, stock photos, or upload file(s)" at bounding box center [62, 141] width 52 height 30
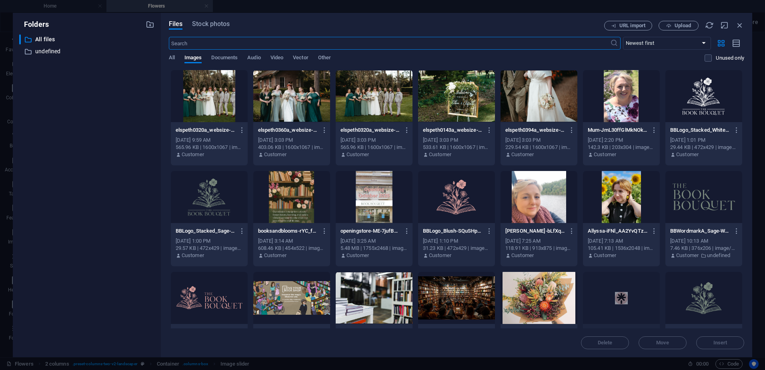
scroll to position [513, 0]
click at [208, 104] on div at bounding box center [209, 96] width 77 height 52
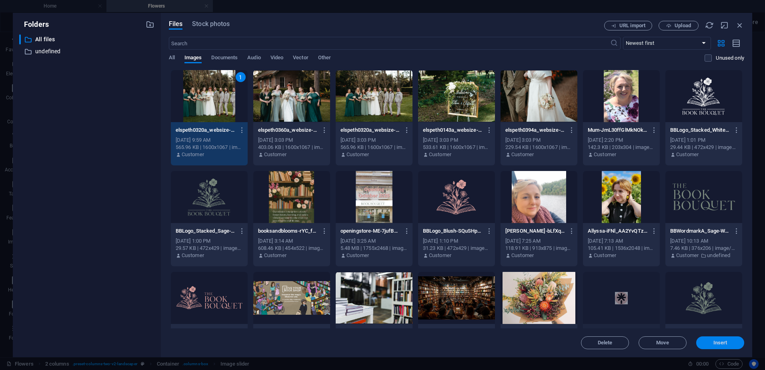
click at [716, 348] on button "Insert" at bounding box center [720, 342] width 48 height 13
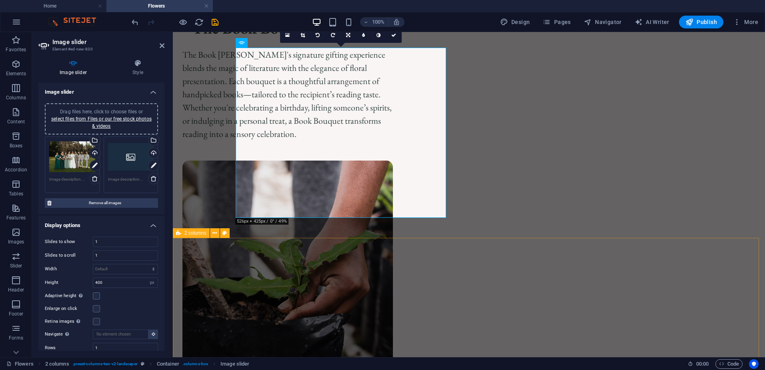
scroll to position [560, 0]
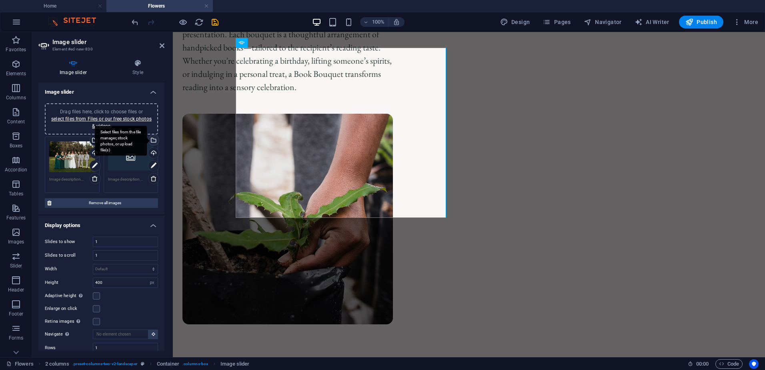
click at [147, 141] on div "Select files from the file manager, stock photos, or upload file(s)" at bounding box center [121, 141] width 52 height 30
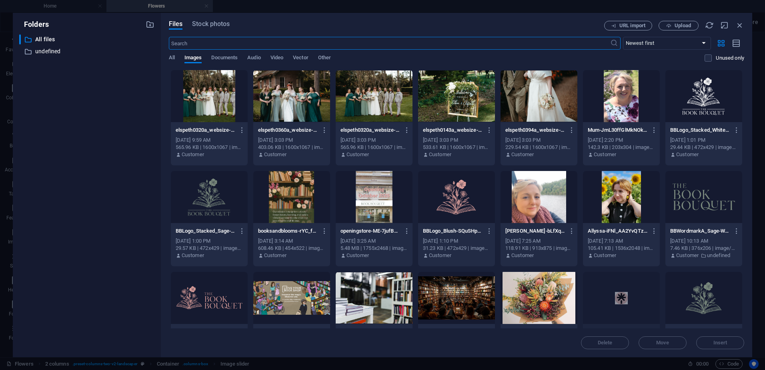
scroll to position [513, 0]
click at [545, 106] on div at bounding box center [538, 96] width 77 height 52
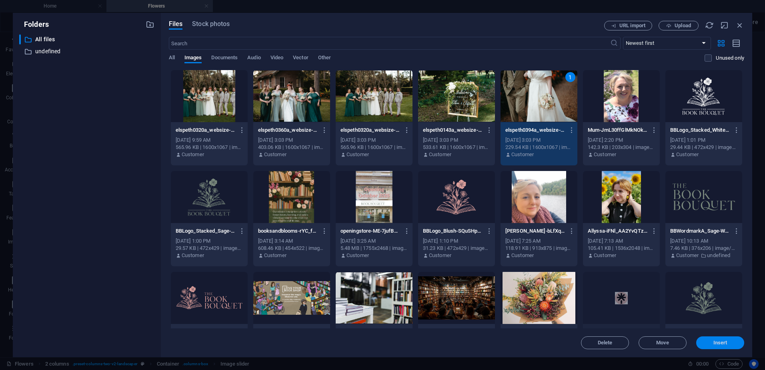
click at [720, 343] on span "Insert" at bounding box center [720, 342] width 14 height 5
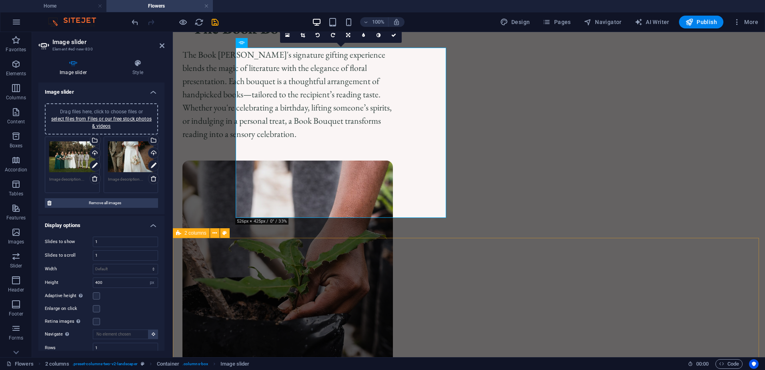
scroll to position [560, 0]
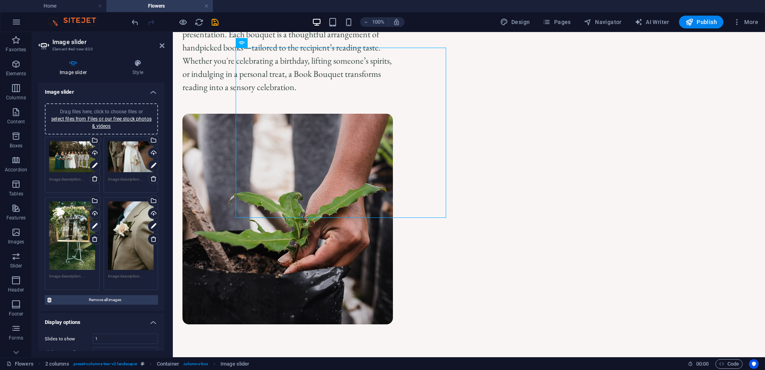
click at [94, 225] on icon at bounding box center [95, 226] width 6 height 10
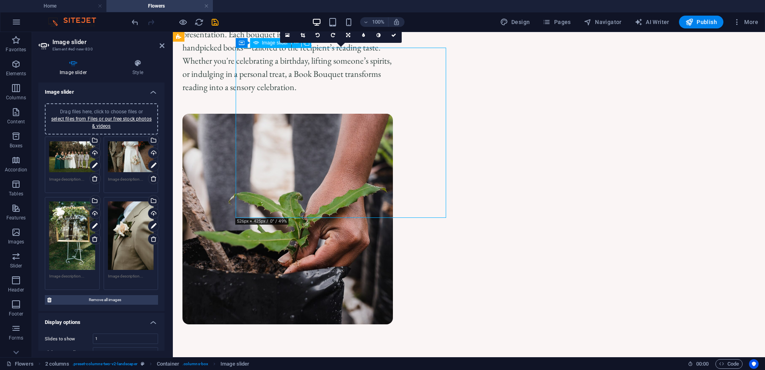
drag, startPoint x: 357, startPoint y: 131, endPoint x: 352, endPoint y: 150, distance: 19.7
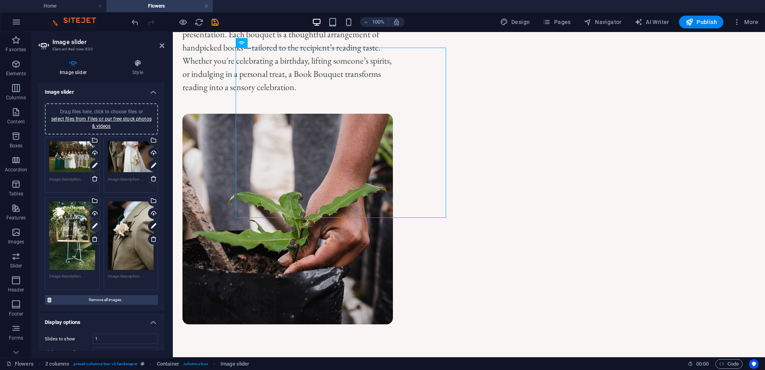
click at [94, 227] on icon at bounding box center [95, 226] width 6 height 10
click at [69, 231] on div "Drag files here, click to choose files or select files from Files or our free s…" at bounding box center [72, 235] width 46 height 69
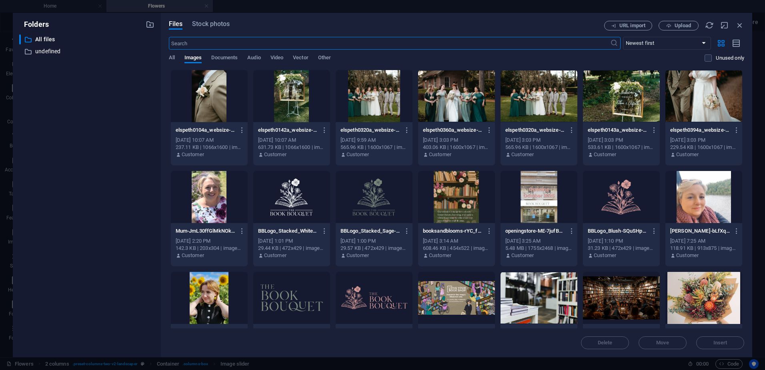
scroll to position [513, 0]
click at [69, 231] on div "​ All files All files ​ undefined undefined" at bounding box center [86, 192] width 135 height 316
click at [742, 25] on icon "button" at bounding box center [739, 25] width 9 height 9
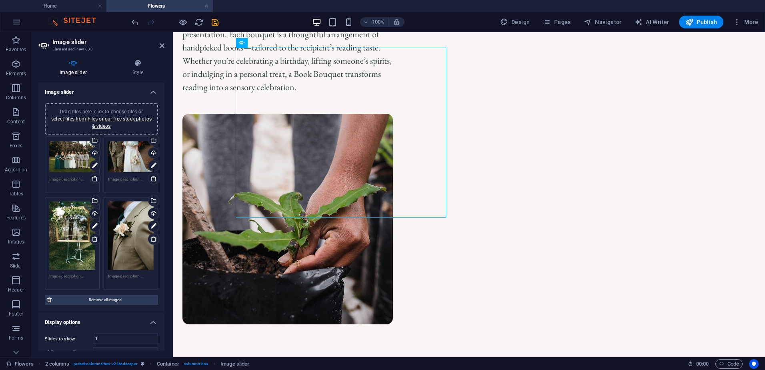
click at [74, 233] on div "Drag files here, click to choose files or select files from Files or our free s…" at bounding box center [72, 235] width 46 height 69
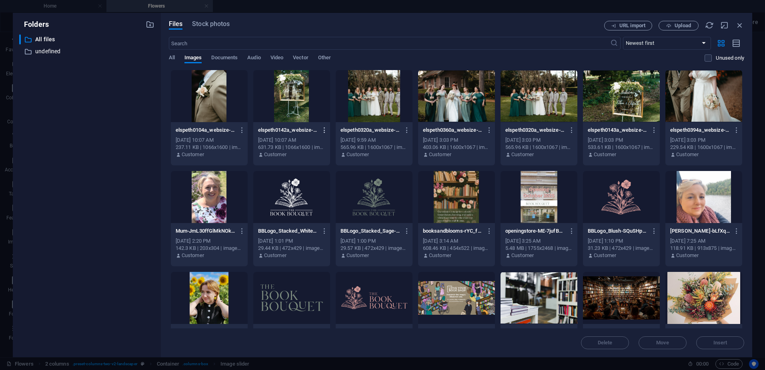
click at [326, 132] on icon "button" at bounding box center [325, 129] width 8 height 7
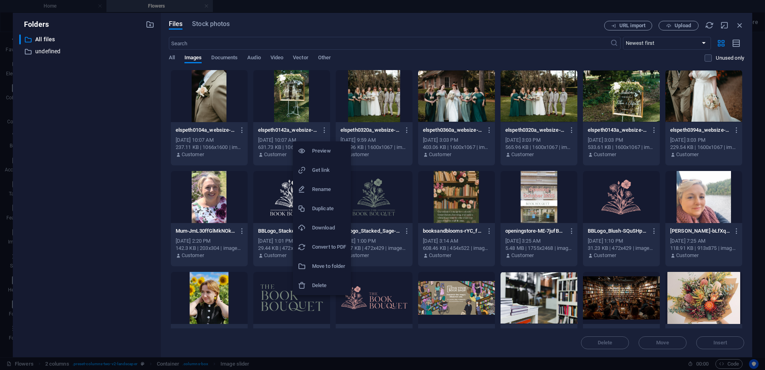
click at [248, 168] on div at bounding box center [382, 185] width 765 height 370
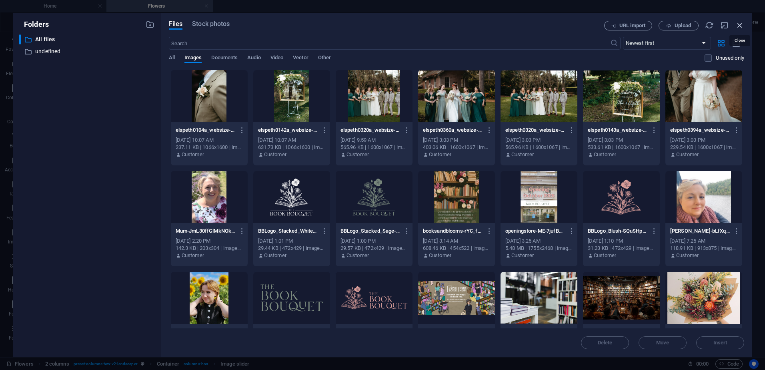
click at [741, 24] on icon "button" at bounding box center [739, 25] width 9 height 9
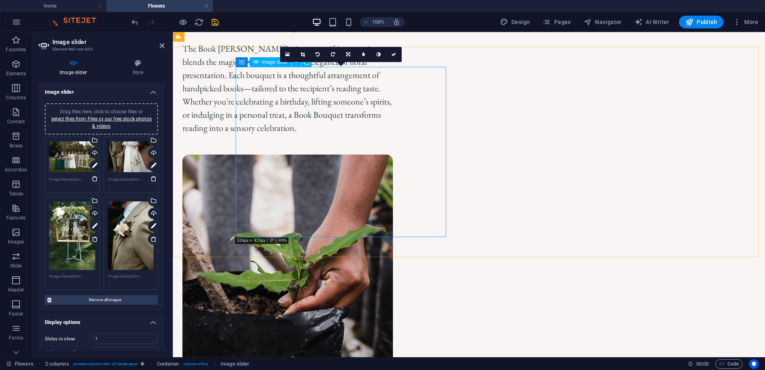
scroll to position [480, 0]
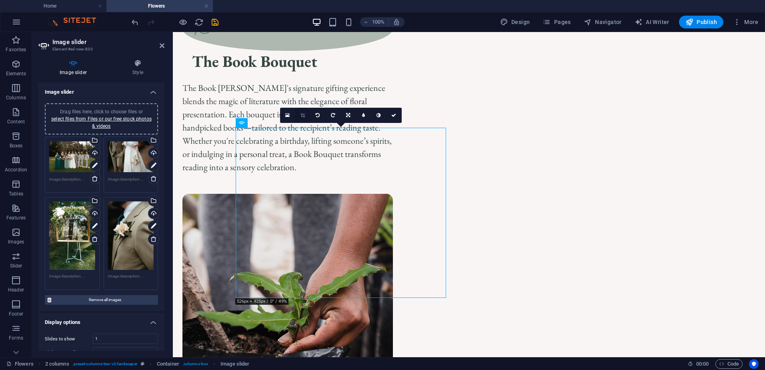
click at [303, 116] on icon at bounding box center [302, 115] width 4 height 5
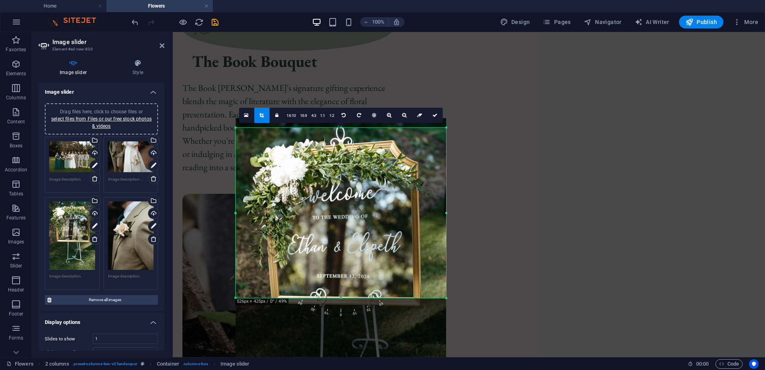
drag, startPoint x: 351, startPoint y: 170, endPoint x: 350, endPoint y: 236, distance: 66.4
click at [350, 236] on div at bounding box center [341, 276] width 210 height 316
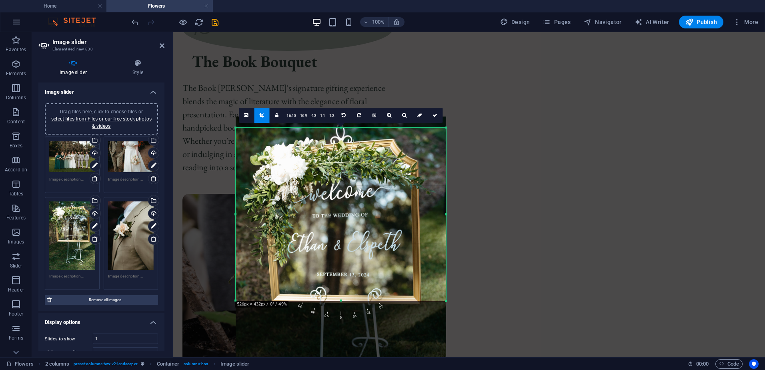
click at [446, 302] on div at bounding box center [446, 300] width 5 height 5
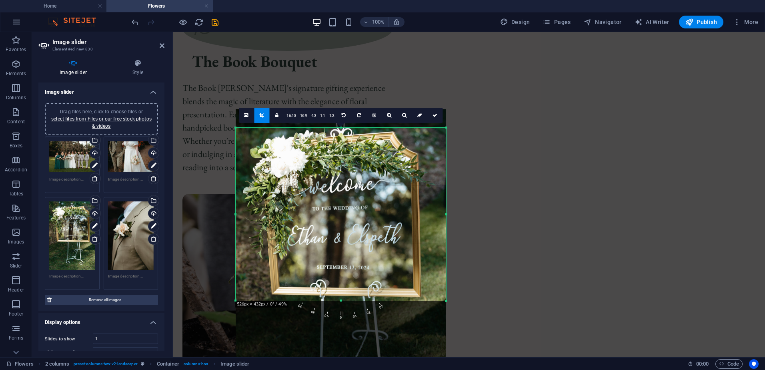
drag, startPoint x: 348, startPoint y: 234, endPoint x: 350, endPoint y: 228, distance: 6.8
click at [350, 228] on div at bounding box center [341, 267] width 210 height 316
type input "432"
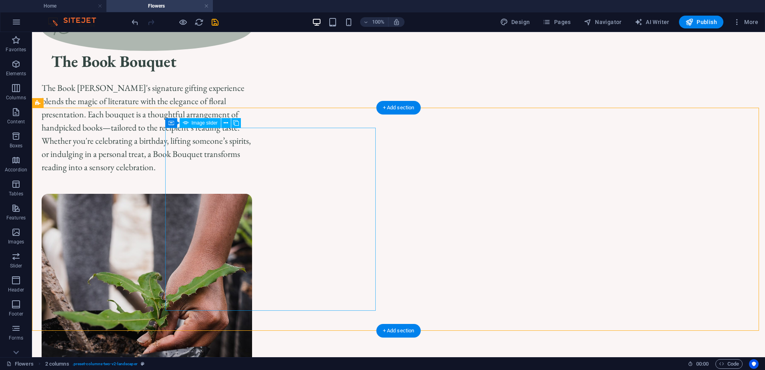
select select "px"
select select "ms"
select select "s"
select select "progressive"
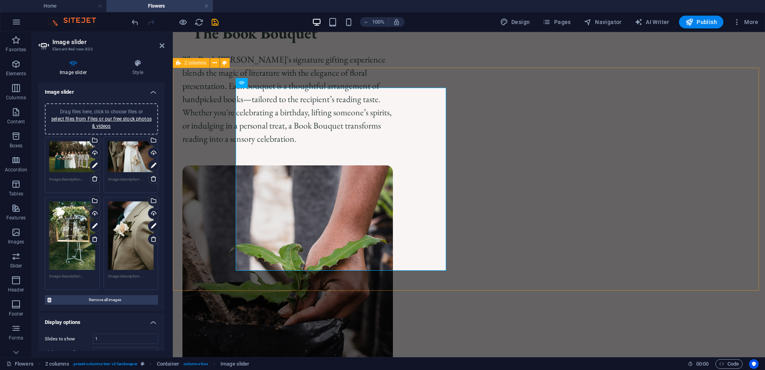
scroll to position [520, 0]
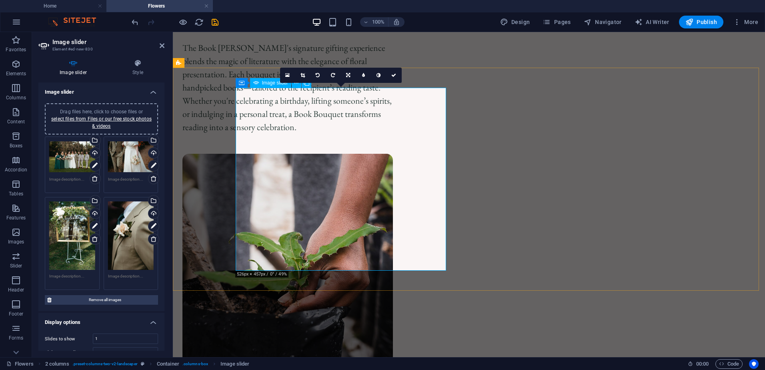
click at [301, 73] on icon at bounding box center [302, 75] width 4 height 5
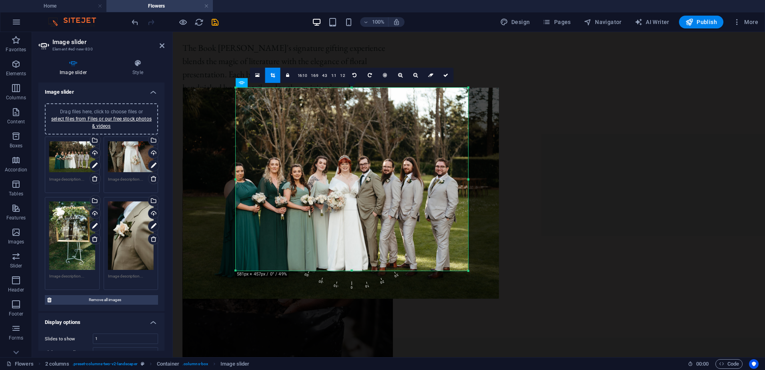
drag, startPoint x: 461, startPoint y: 178, endPoint x: 391, endPoint y: 186, distance: 70.8
click at [467, 177] on div at bounding box center [468, 179] width 3 height 183
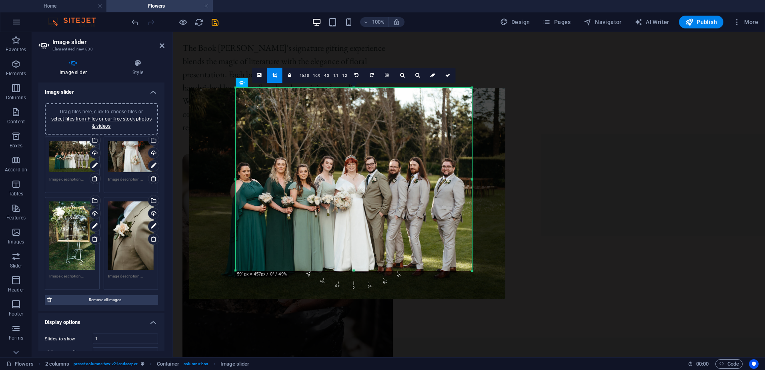
drag, startPoint x: 235, startPoint y: 178, endPoint x: 229, endPoint y: 180, distance: 6.7
click at [236, 180] on div "180 170 160 150 140 130 120 110 100 90 80 70 60 50 40 30 20 10 0 -10 -20 -30 -4…" at bounding box center [354, 179] width 236 height 183
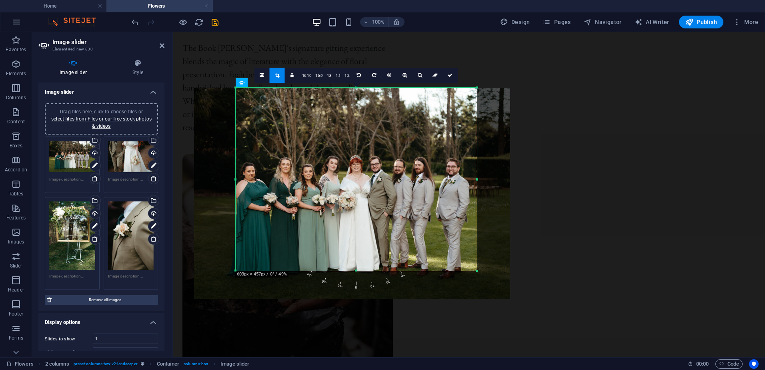
drag, startPoint x: 235, startPoint y: 179, endPoint x: 228, endPoint y: 177, distance: 7.5
click at [236, 177] on div "180 170 160 150 140 130 120 110 100 90 80 70 60 50 40 30 20 10 0 -10 -20 -30 -4…" at bounding box center [356, 179] width 241 height 183
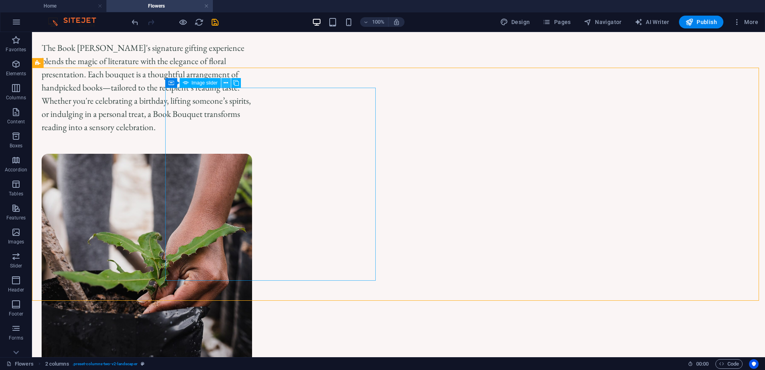
click at [224, 83] on icon at bounding box center [226, 83] width 4 height 8
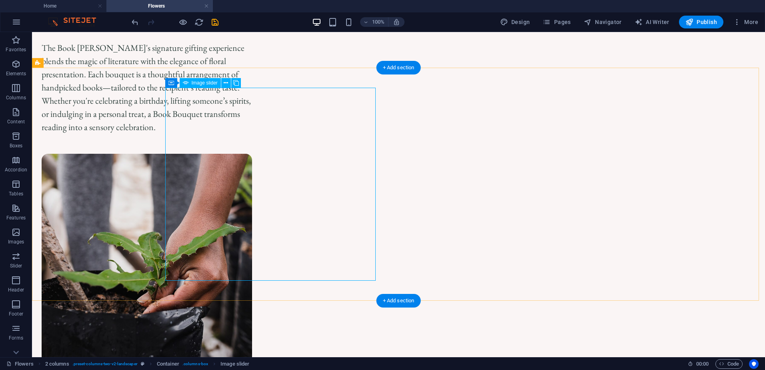
select select "px"
select select "ms"
select select "s"
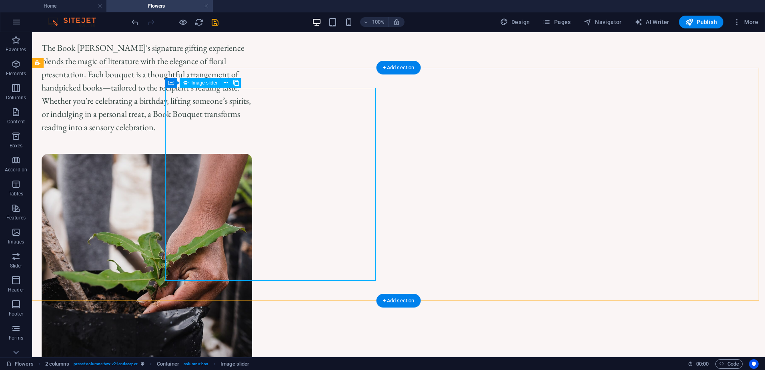
select select "progressive"
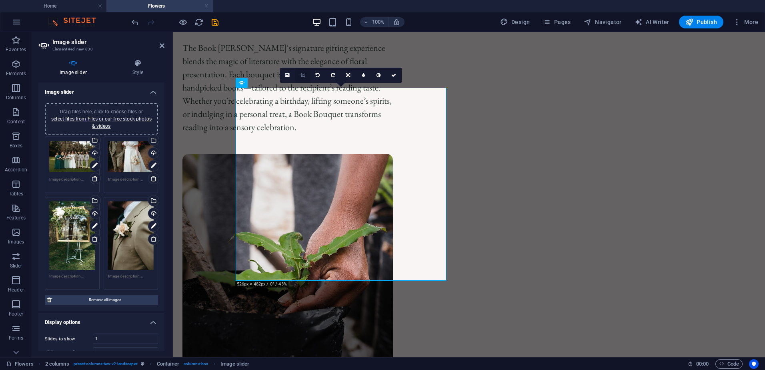
click at [301, 76] on icon at bounding box center [302, 75] width 4 height 5
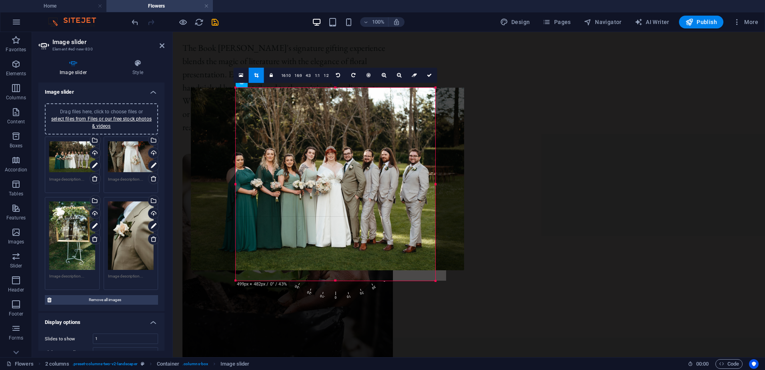
drag, startPoint x: 237, startPoint y: 185, endPoint x: 248, endPoint y: 184, distance: 11.3
click at [248, 184] on div "180 170 160 150 140 130 120 110 100 90 80 70 60 50 40 30 20 10 0 -10 -20 -30 -4…" at bounding box center [336, 184] width 200 height 193
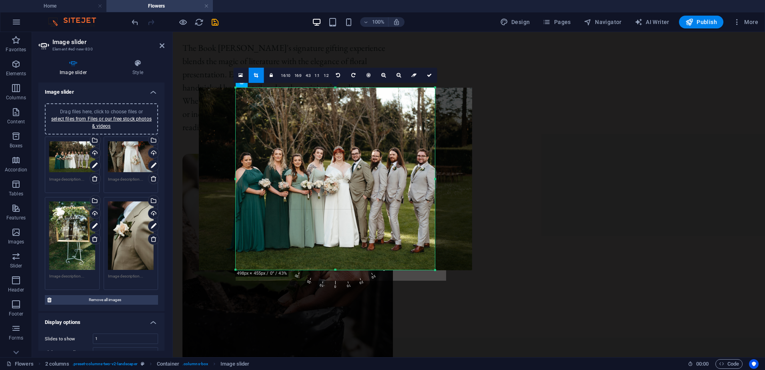
drag, startPoint x: 382, startPoint y: 186, endPoint x: 391, endPoint y: 186, distance: 8.4
click at [391, 186] on div at bounding box center [335, 179] width 273 height 182
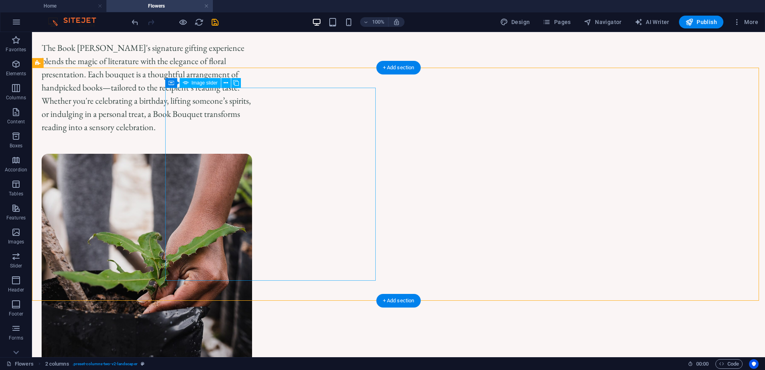
select select "px"
select select "ms"
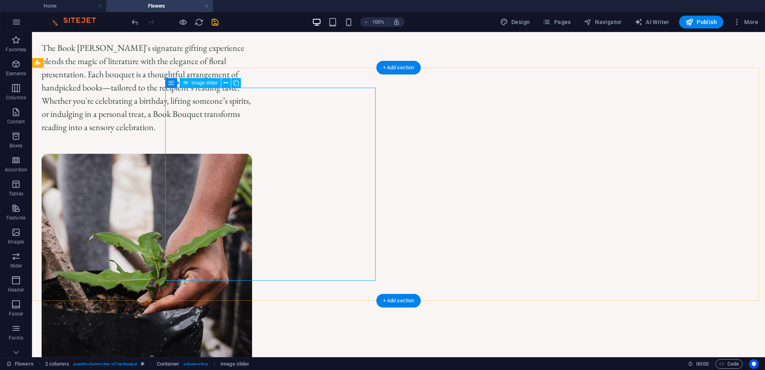
select select "s"
select select "progressive"
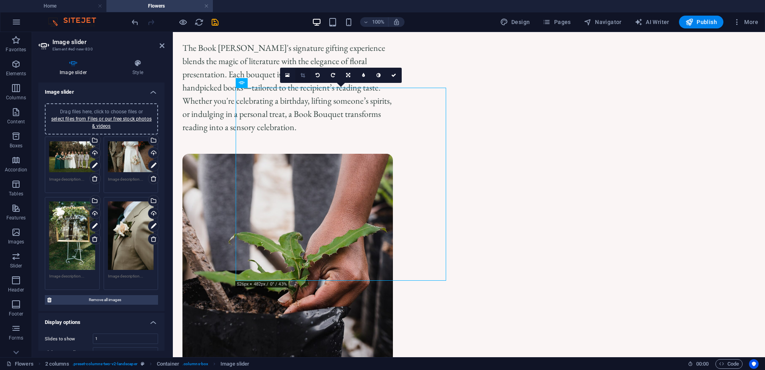
click at [303, 78] on icon at bounding box center [302, 75] width 4 height 5
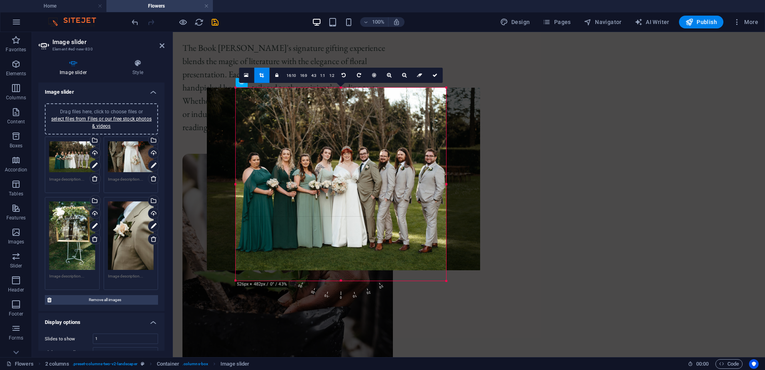
click at [332, 186] on div at bounding box center [343, 179] width 273 height 182
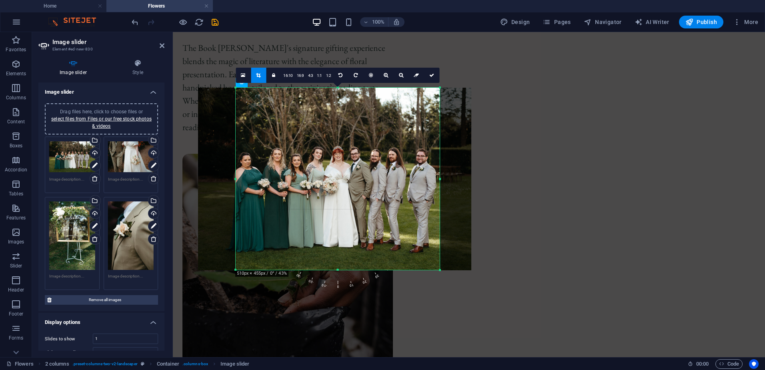
drag, startPoint x: 236, startPoint y: 86, endPoint x: 242, endPoint y: 97, distance: 12.6
click at [242, 97] on div "180 170 160 150 140 130 120 110 100 90 80 70 60 50 40 30 20 10 0 -10 -20 -30 -4…" at bounding box center [338, 179] width 204 height 182
click at [314, 158] on div at bounding box center [334, 179] width 273 height 182
click at [438, 179] on div at bounding box center [436, 179] width 3 height 182
click at [393, 198] on div at bounding box center [334, 179] width 273 height 182
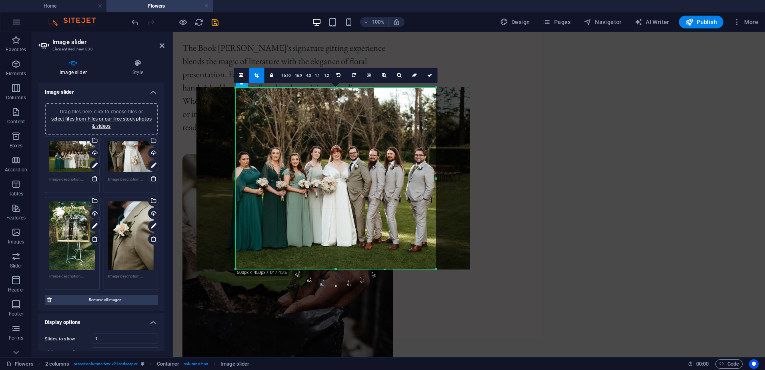
click at [237, 90] on div at bounding box center [236, 88] width 4 height 4
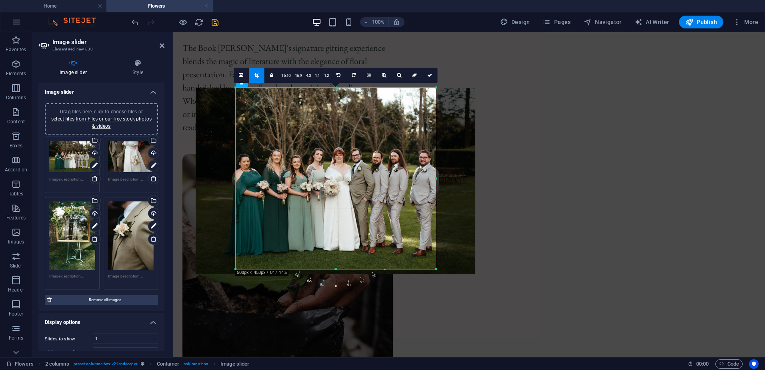
click at [380, 220] on div at bounding box center [336, 181] width 280 height 186
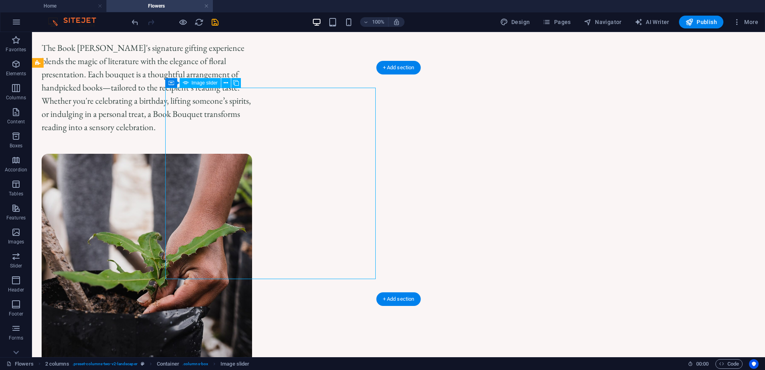
select select "px"
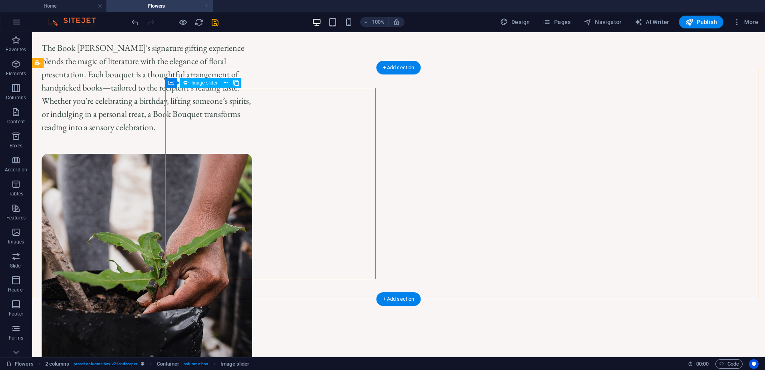
select select "ms"
select select "s"
select select "progressive"
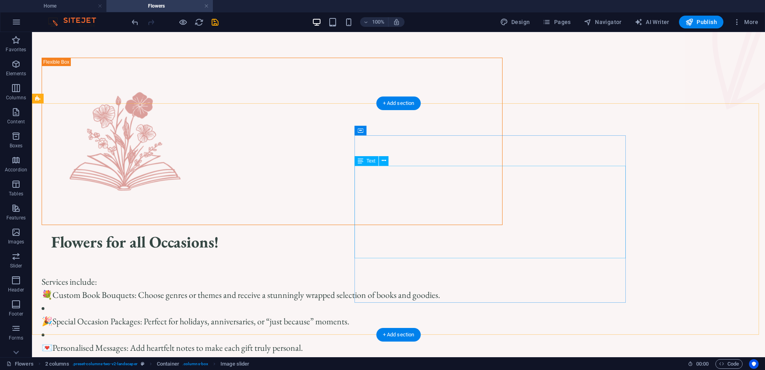
scroll to position [0, 0]
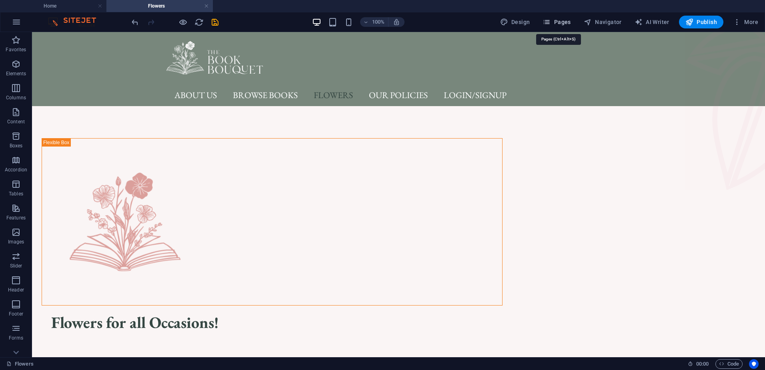
click at [555, 19] on span "Pages" at bounding box center [556, 22] width 28 height 8
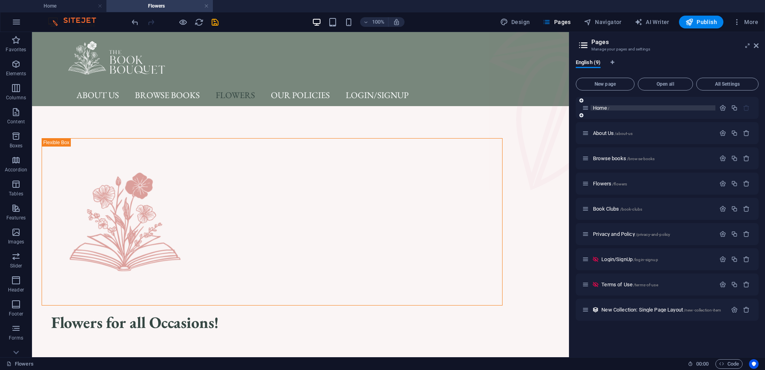
click at [624, 108] on p "Home /" at bounding box center [653, 107] width 120 height 5
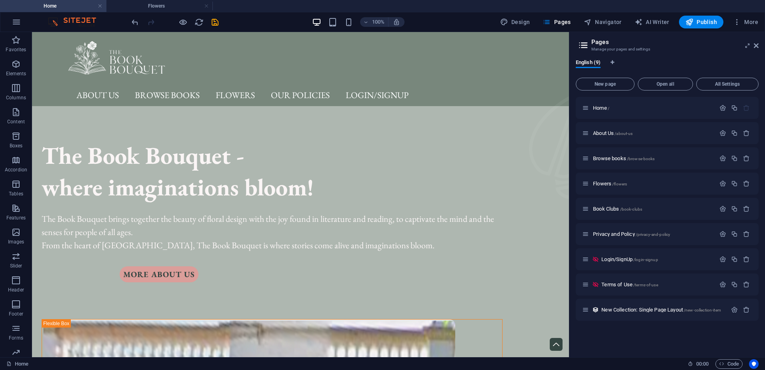
click at [753, 50] on header "Pages Manage your pages and settings" at bounding box center [667, 42] width 181 height 21
click at [755, 47] on icon at bounding box center [755, 45] width 5 height 6
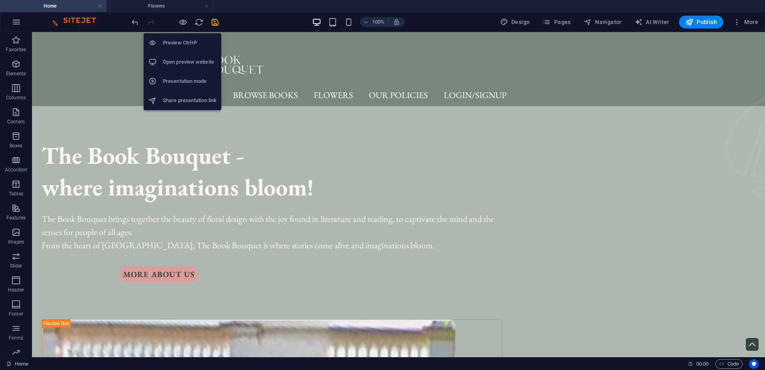
click at [184, 42] on h6 "Preview Ctrl+P" at bounding box center [190, 43] width 54 height 10
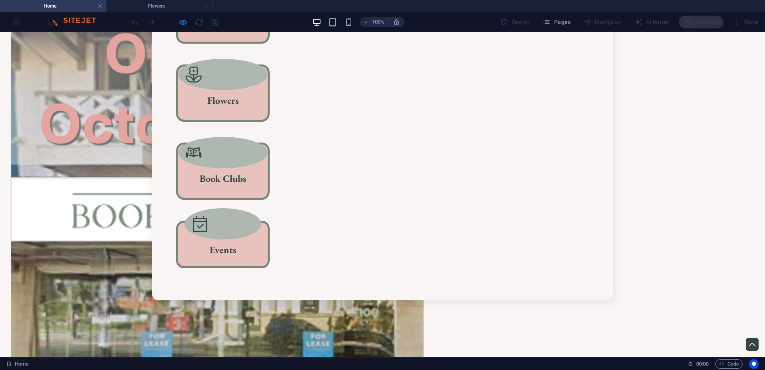
scroll to position [480, 0]
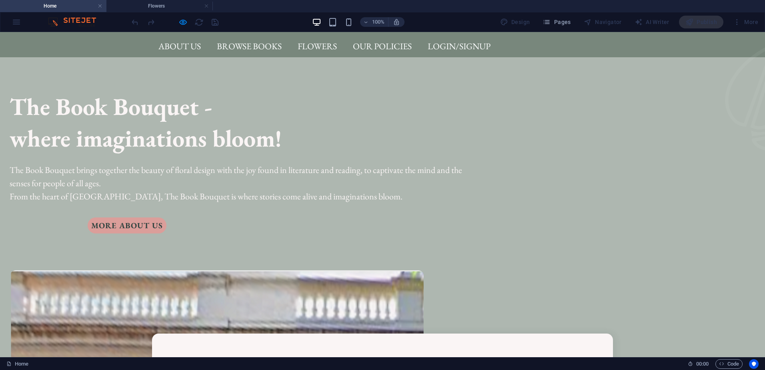
scroll to position [0, 0]
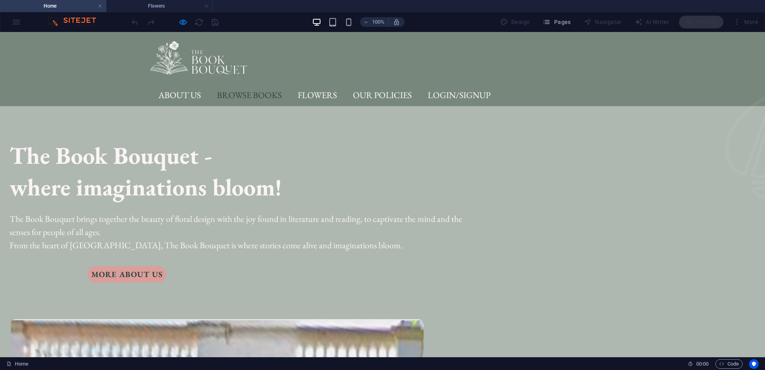
click at [257, 92] on link "Browse Books" at bounding box center [249, 95] width 78 height 22
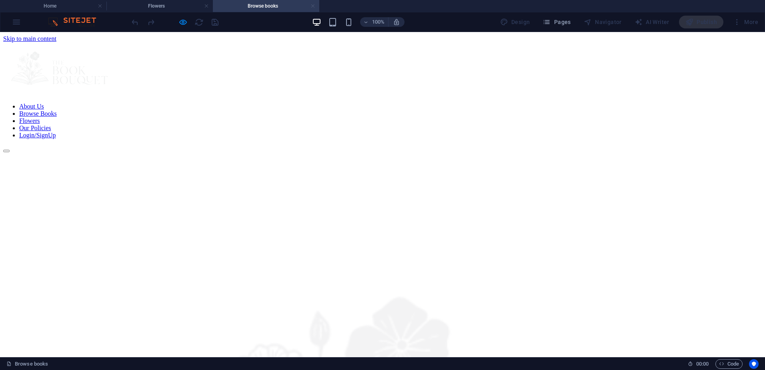
click at [312, 6] on link at bounding box center [312, 6] width 5 height 8
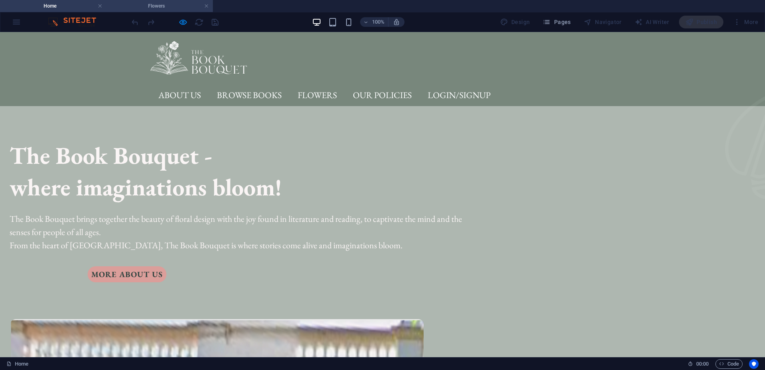
click at [150, 4] on h4 "Flowers" at bounding box center [159, 6] width 106 height 9
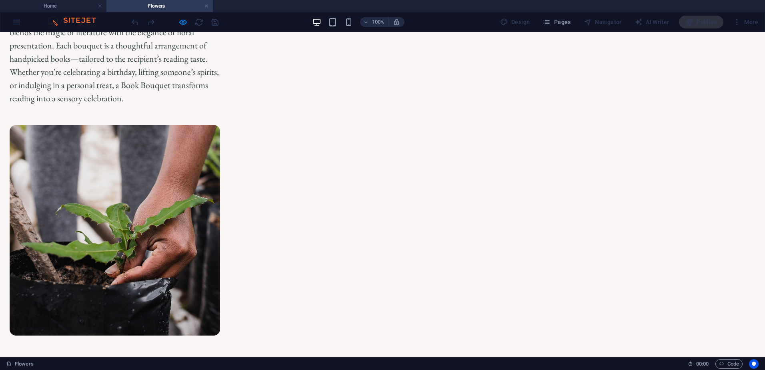
scroll to position [560, 0]
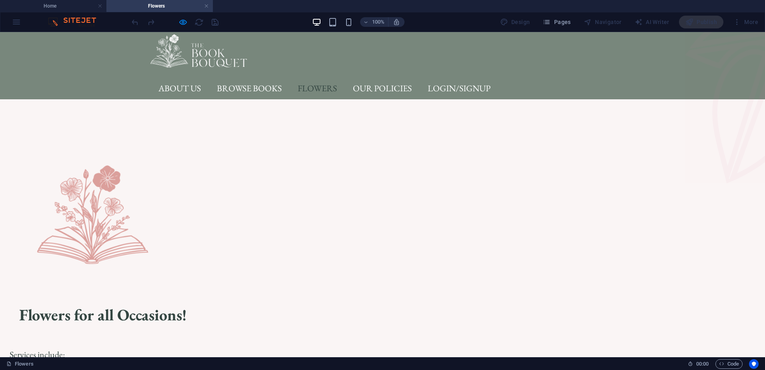
scroll to position [0, 0]
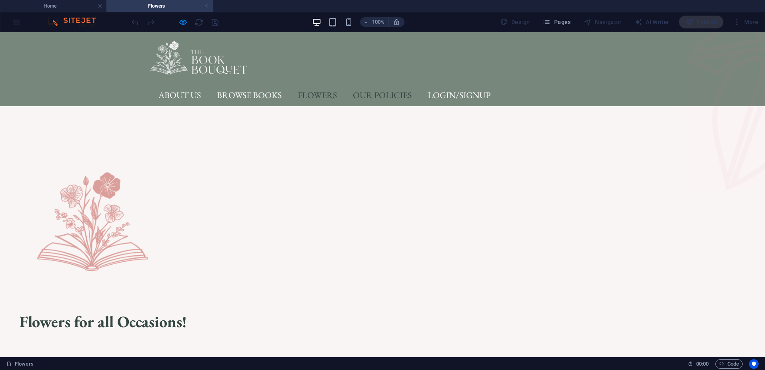
click at [362, 95] on link "Our Policies" at bounding box center [382, 95] width 72 height 22
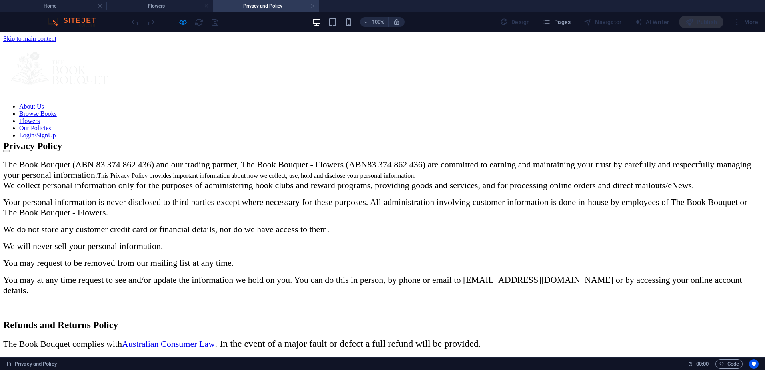
click at [312, 6] on link at bounding box center [312, 6] width 5 height 8
